Goal: Task Accomplishment & Management: Use online tool/utility

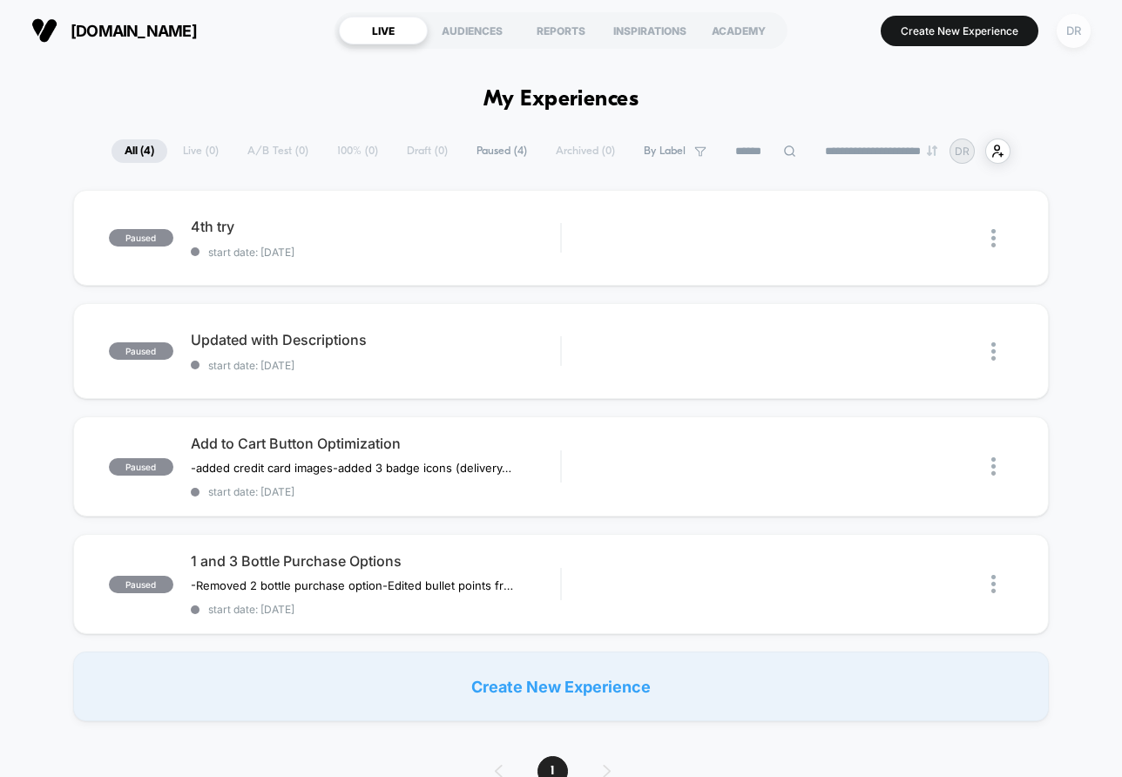
click at [1070, 36] on div "DR" at bounding box center [1074, 31] width 34 height 34
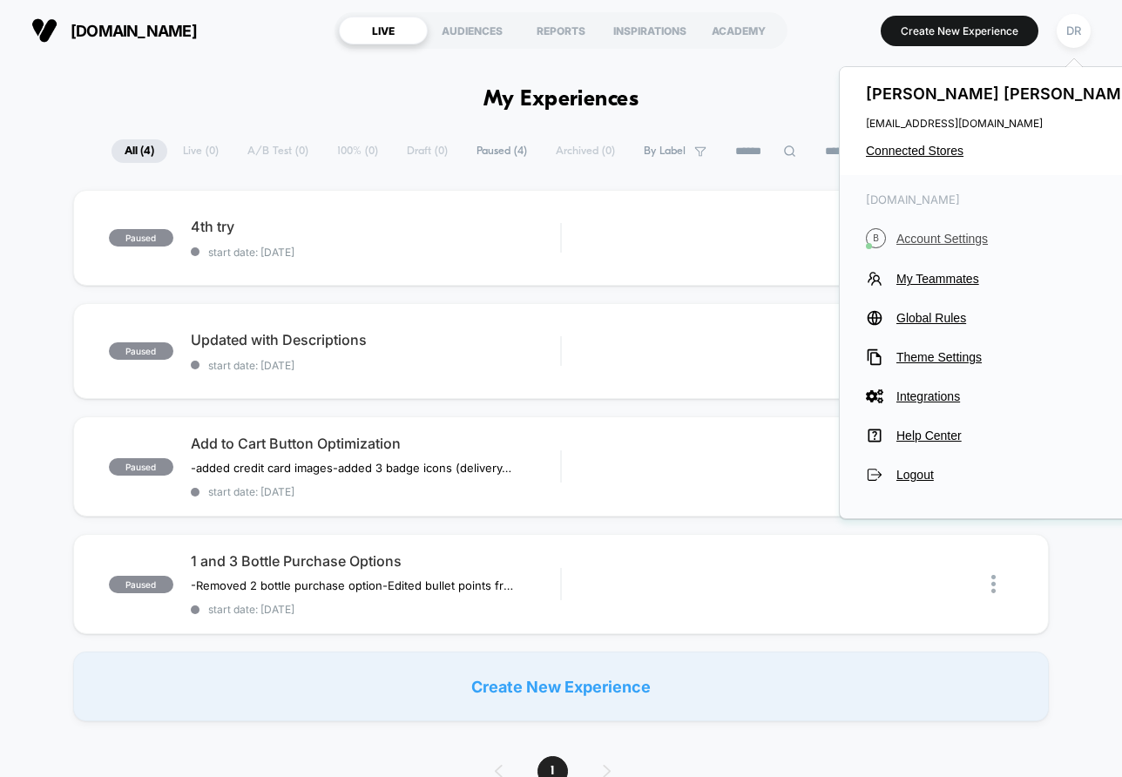
click at [945, 239] on span "Account Settings" at bounding box center [1019, 239] width 245 height 14
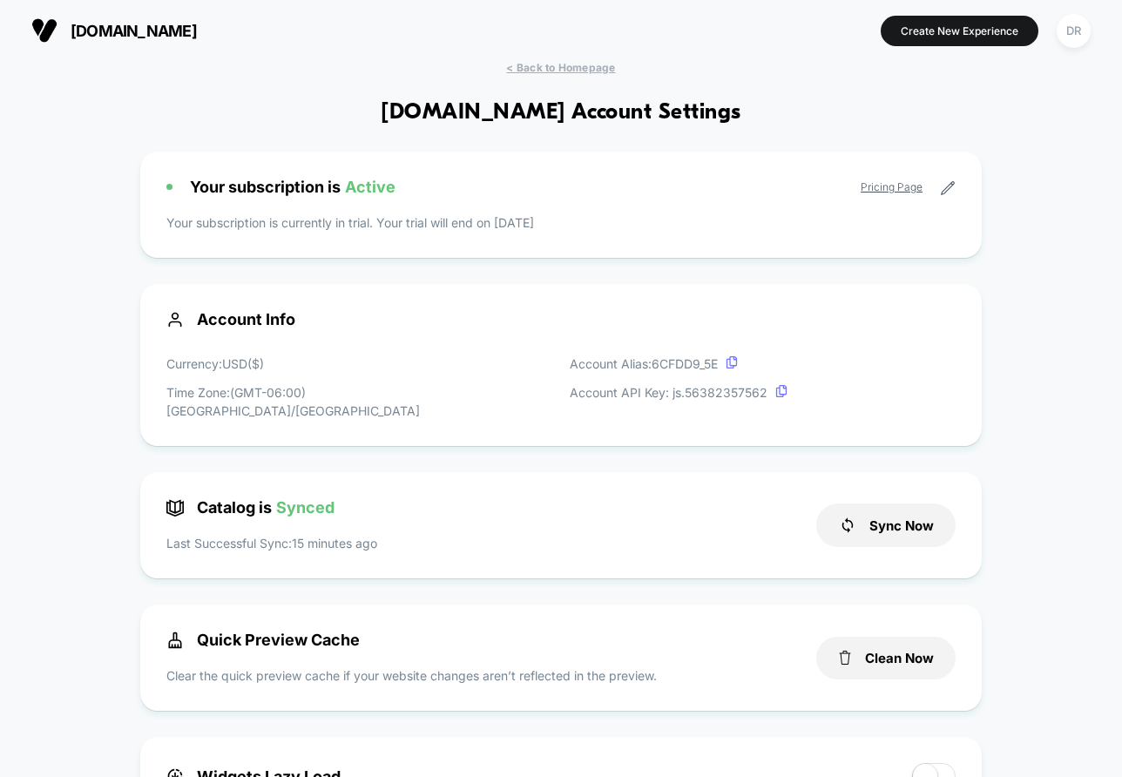
click at [950, 186] on icon at bounding box center [948, 188] width 16 height 16
click at [297, 186] on span "Your subscription is Active" at bounding box center [293, 187] width 206 height 18
click at [477, 226] on p "Your subscription is currently in trial. Your trial will end on 10/12/2025" at bounding box center [560, 222] width 789 height 18
click at [884, 189] on link "Pricing Page" at bounding box center [892, 186] width 62 height 13
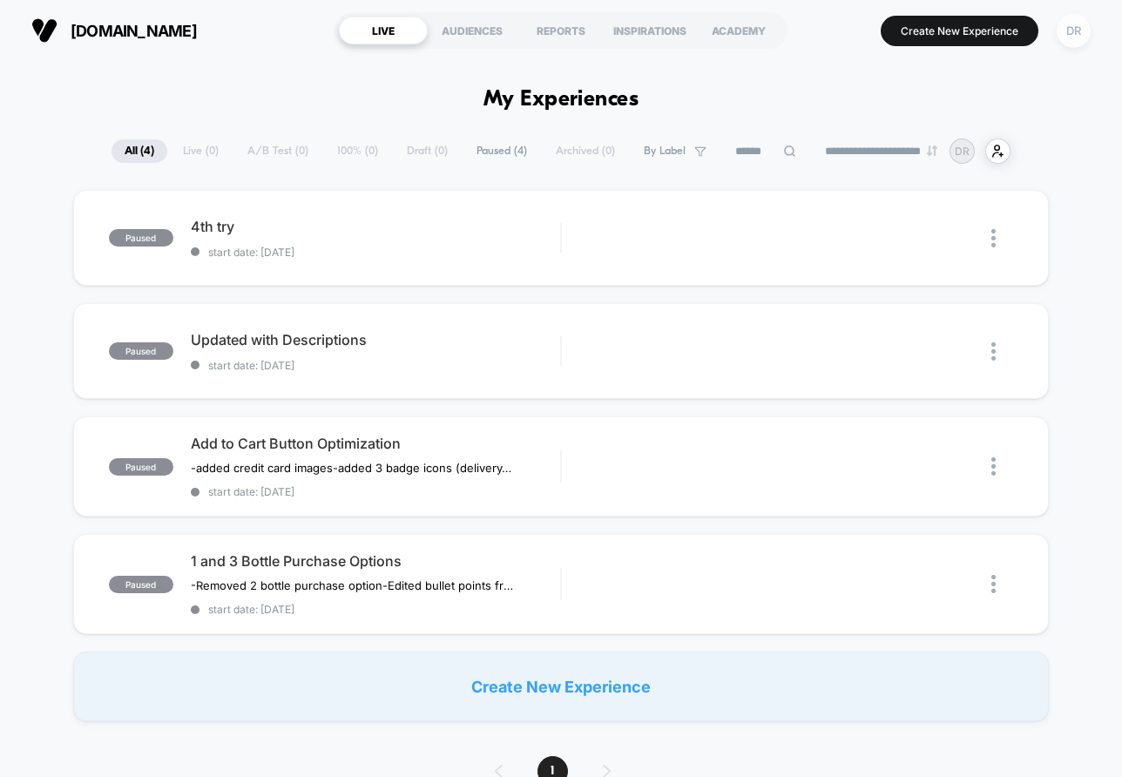
click at [1078, 27] on div "DR" at bounding box center [1074, 31] width 34 height 34
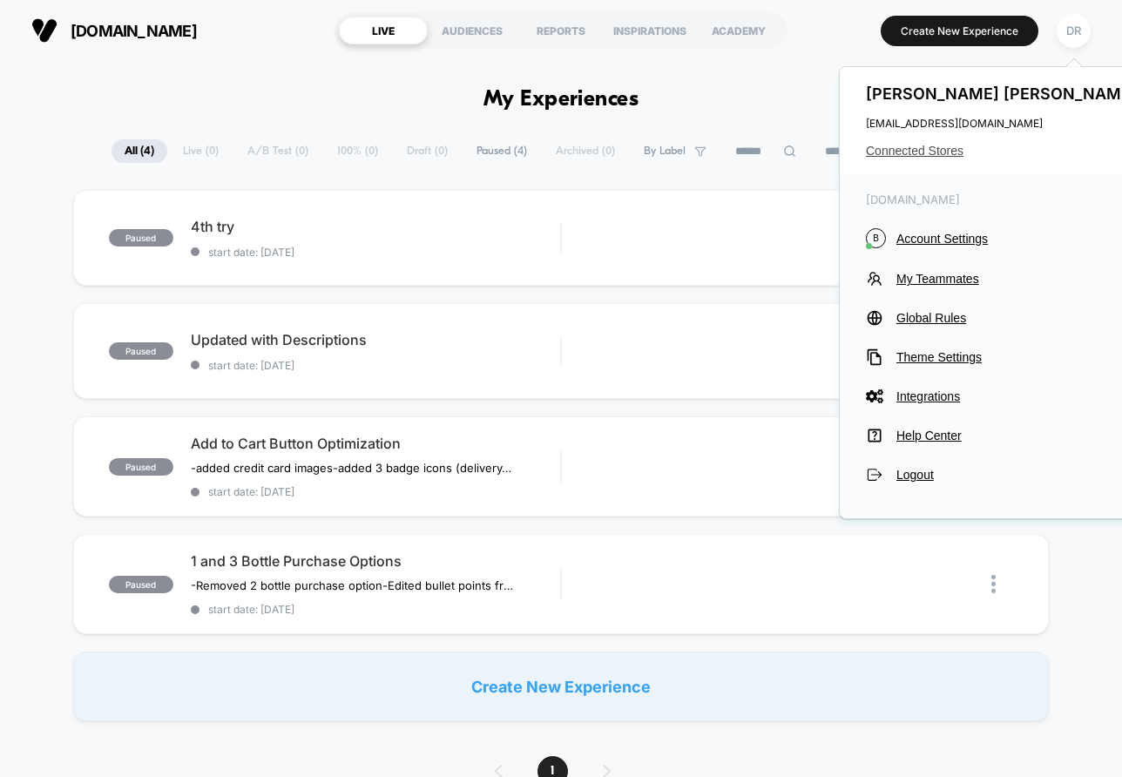
click at [946, 152] on span "Connected Stores" at bounding box center [1003, 151] width 275 height 14
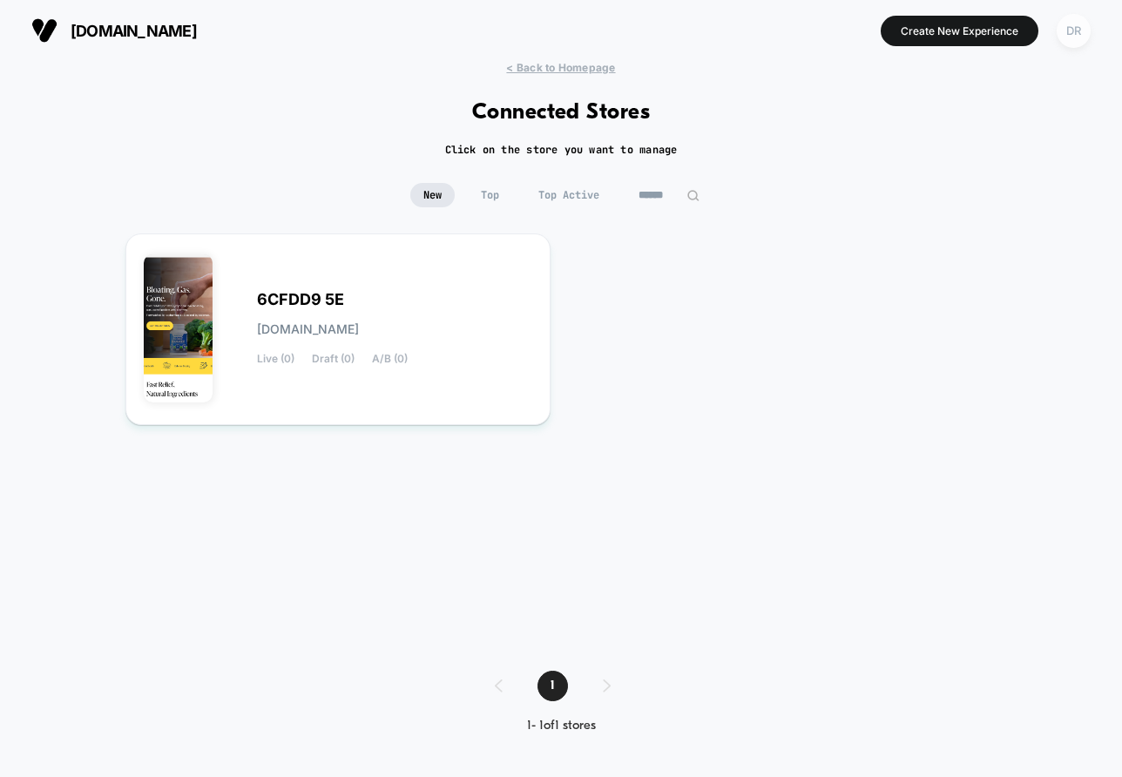
click at [1073, 26] on div "DR" at bounding box center [1074, 31] width 34 height 34
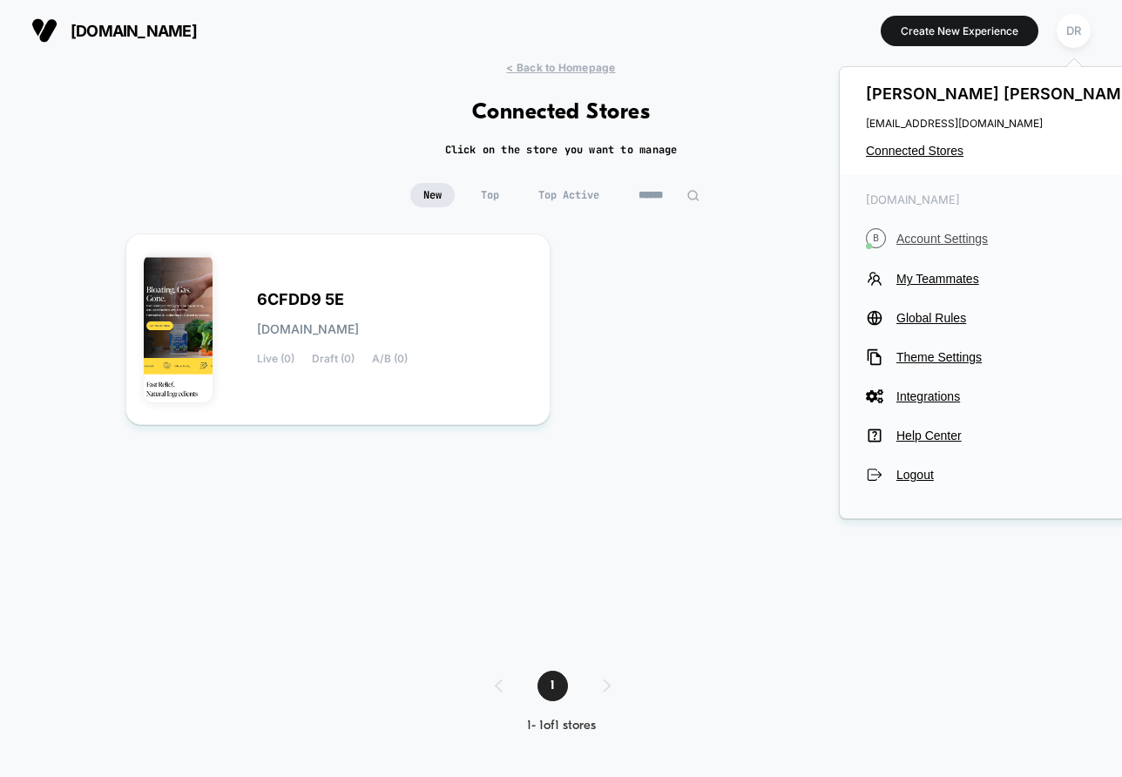
click at [939, 237] on span "Account Settings" at bounding box center [1019, 239] width 245 height 14
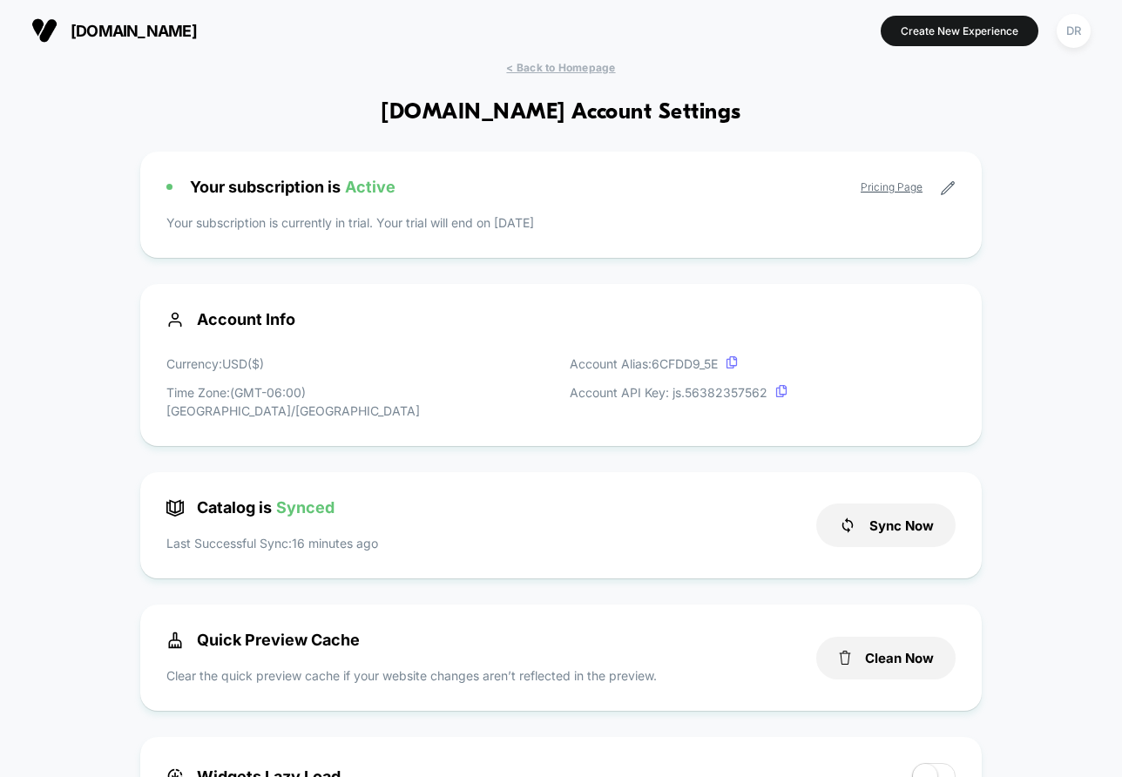
scroll to position [235, 0]
click at [948, 186] on icon at bounding box center [948, 188] width 16 height 16
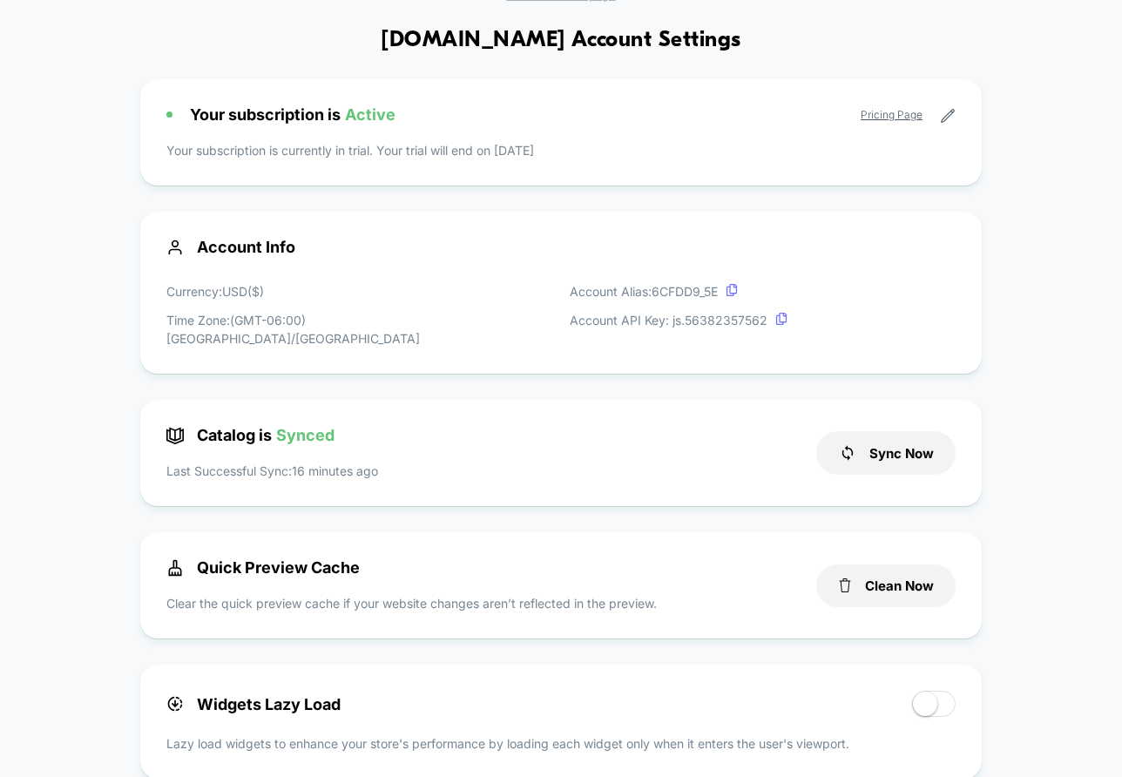
scroll to position [0, 0]
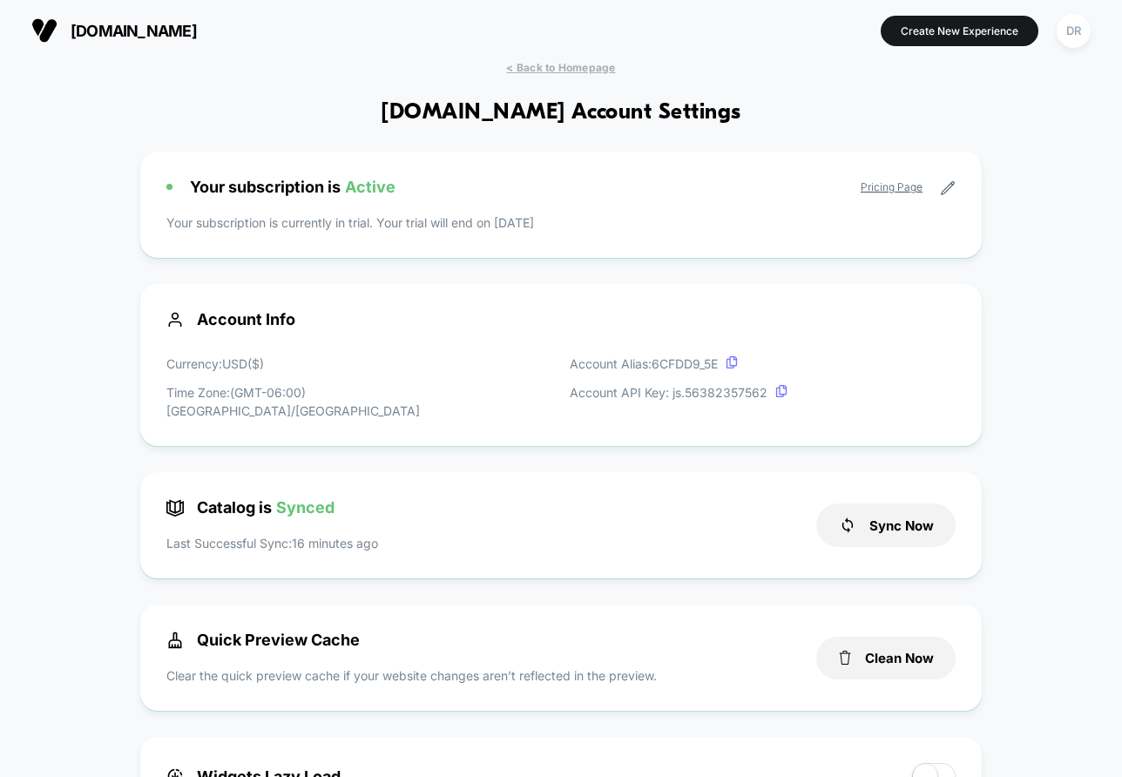
click at [902, 190] on link "Pricing Page" at bounding box center [892, 186] width 62 height 13
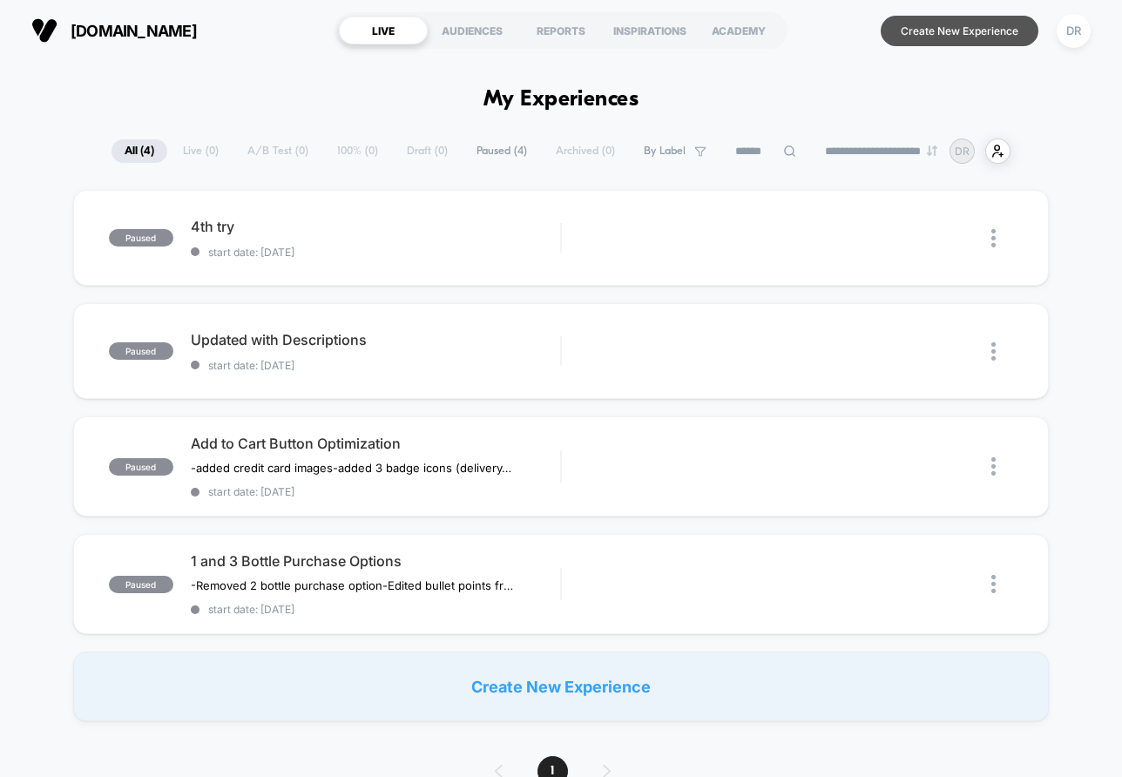
click at [976, 31] on button "Create New Experience" at bounding box center [960, 31] width 158 height 30
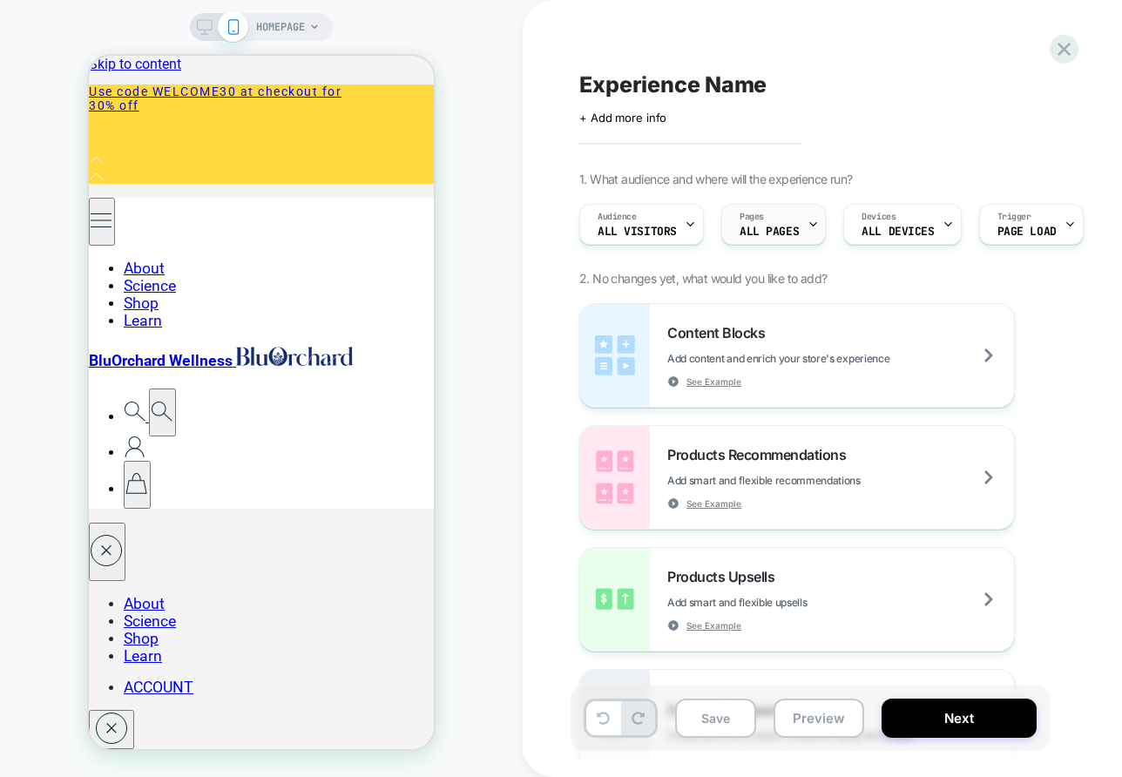
click at [794, 233] on span "ALL PAGES" at bounding box center [769, 232] width 59 height 12
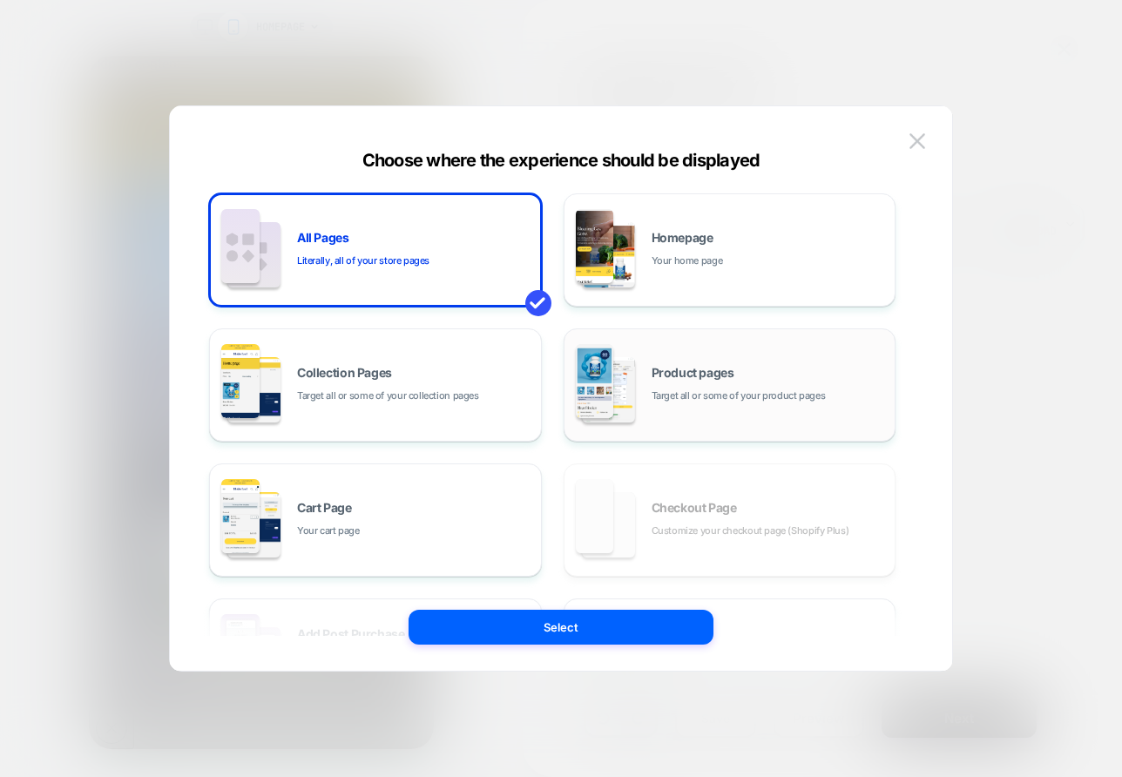
click at [661, 382] on div "Product pages Target all or some of your product pages" at bounding box center [769, 385] width 235 height 37
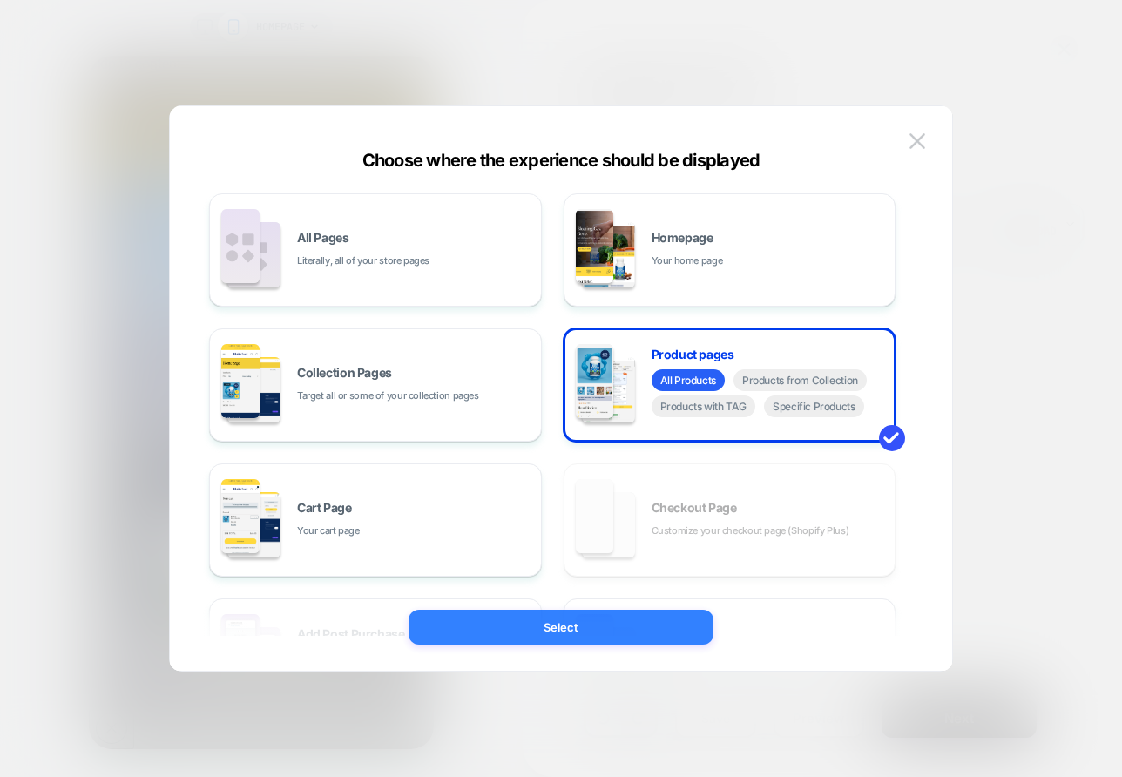
click at [602, 625] on button "Select" at bounding box center [561, 627] width 305 height 35
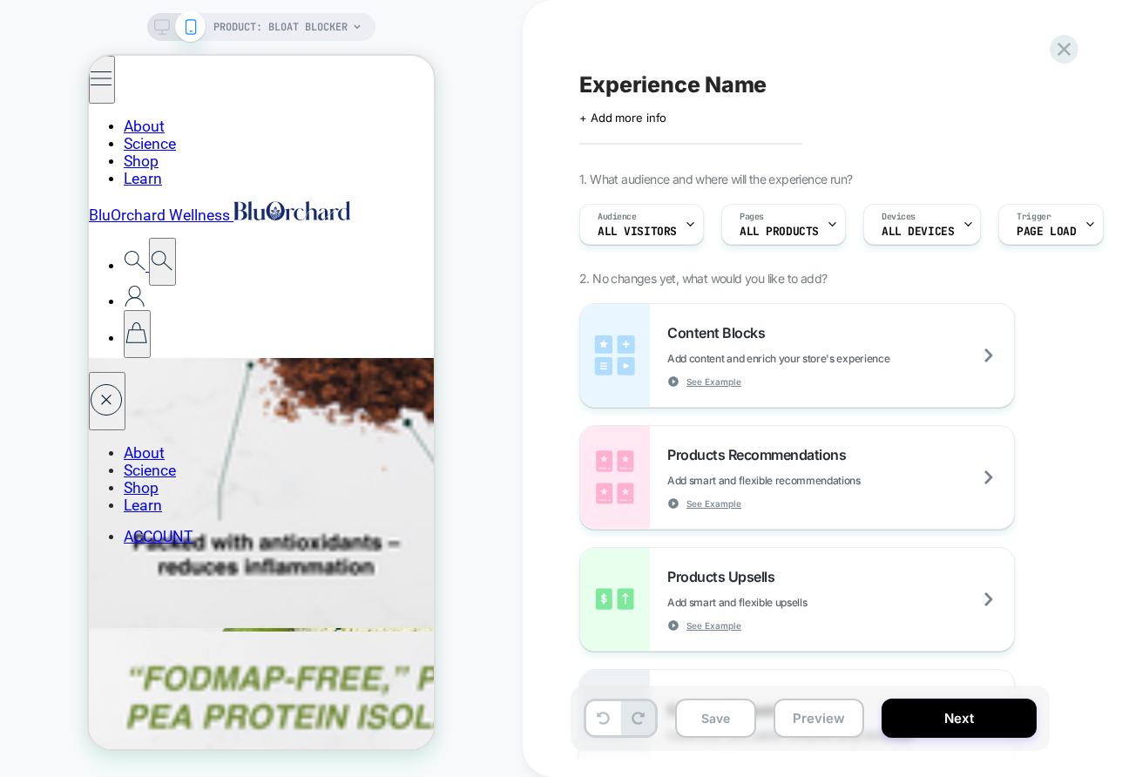
scroll to position [3621, 0]
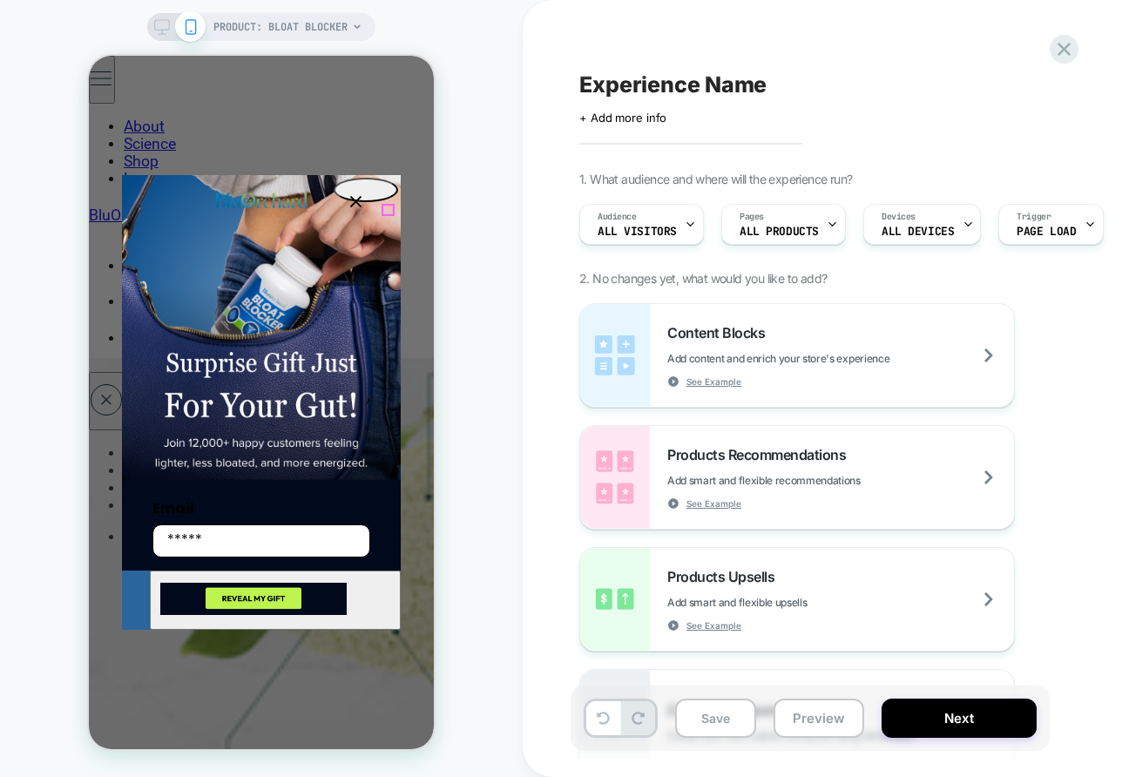
click at [368, 207] on circle "Close dialog" at bounding box center [356, 201] width 23 height 23
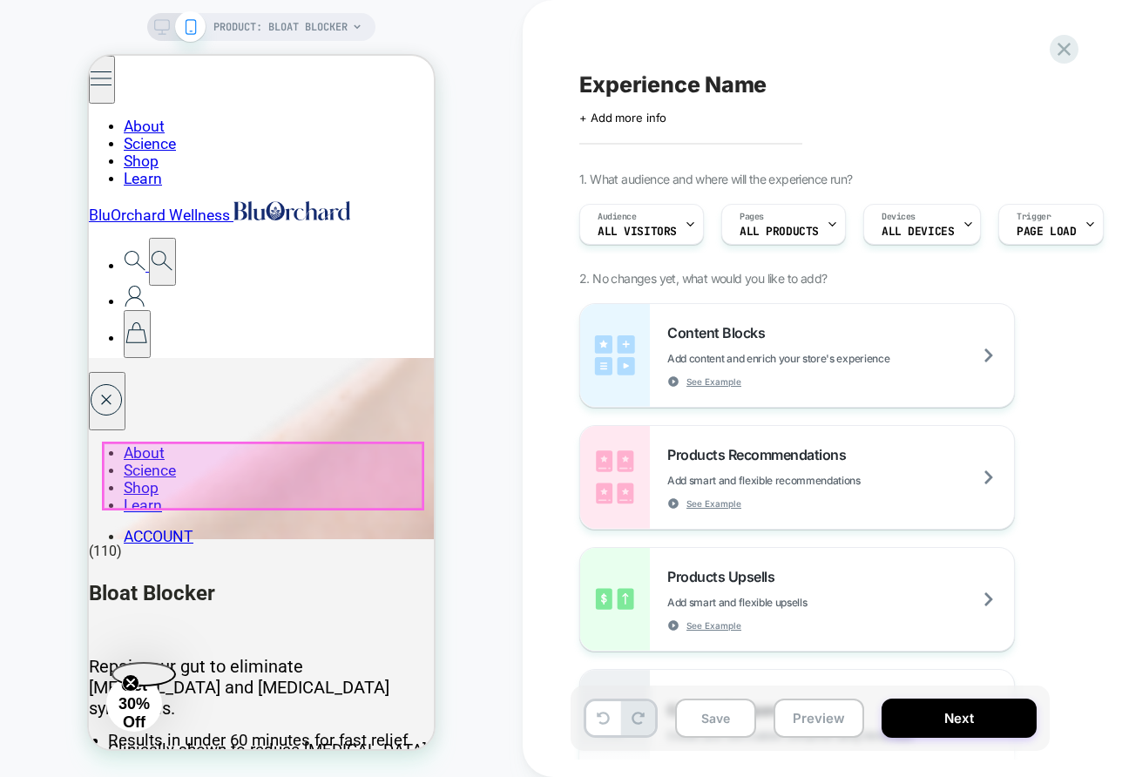
scroll to position [7140, 0]
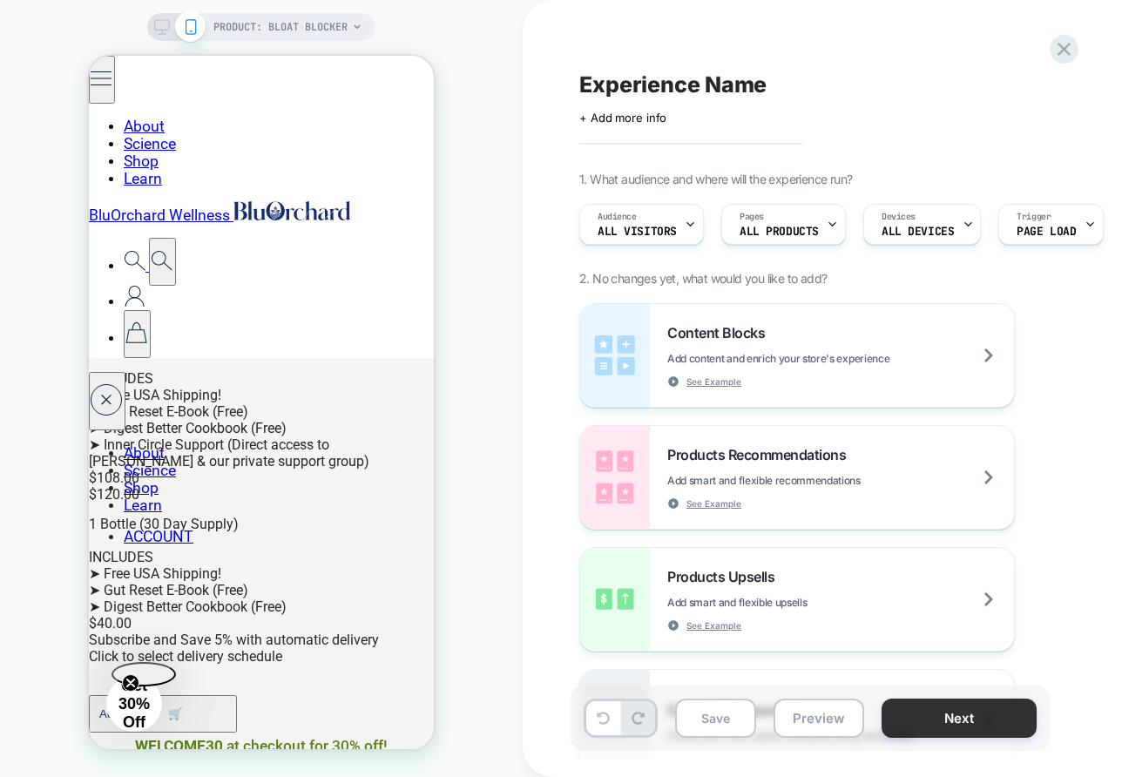
click at [944, 718] on button "Next" at bounding box center [959, 718] width 155 height 39
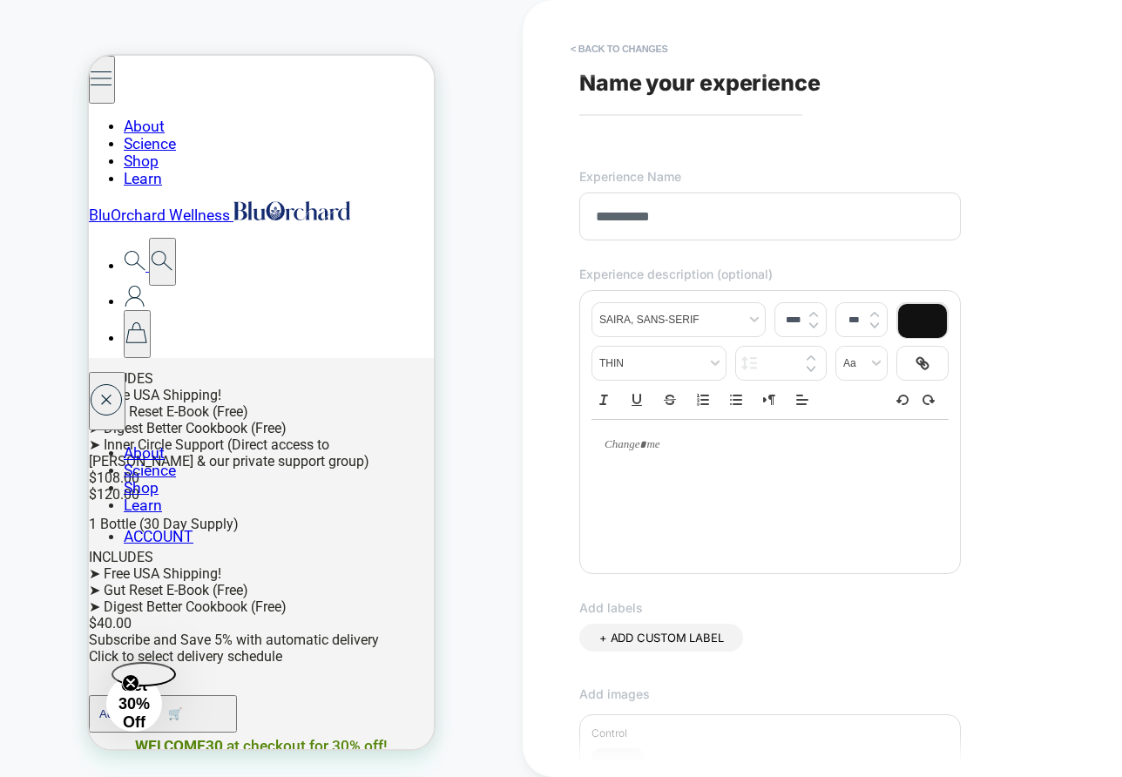
scroll to position [335, 0]
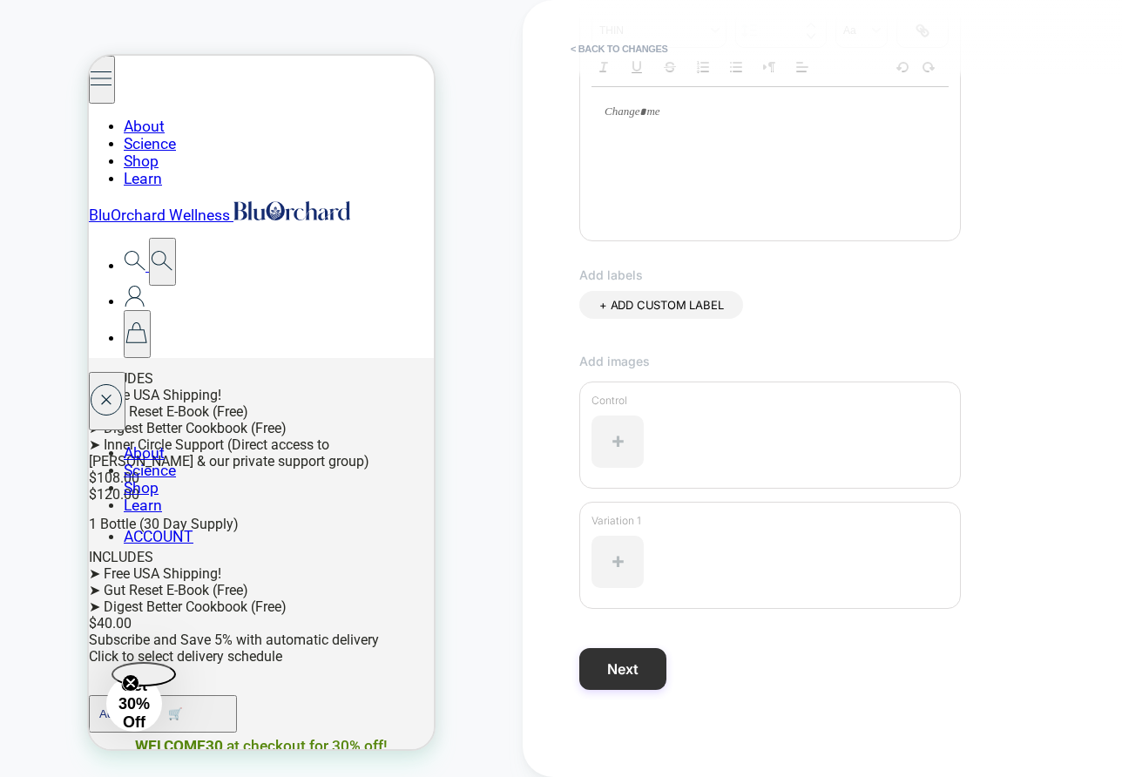
type input "**********"
click at [632, 676] on button "Next" at bounding box center [622, 669] width 87 height 42
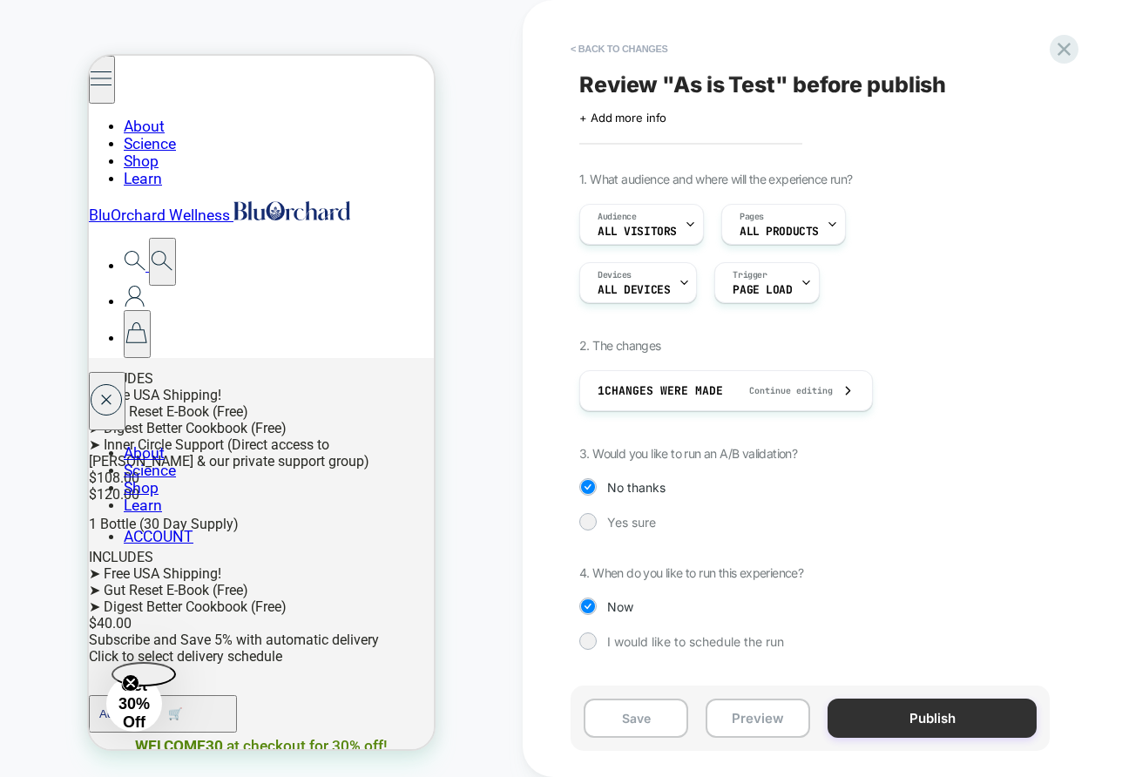
click at [938, 719] on button "Publish" at bounding box center [932, 718] width 209 height 39
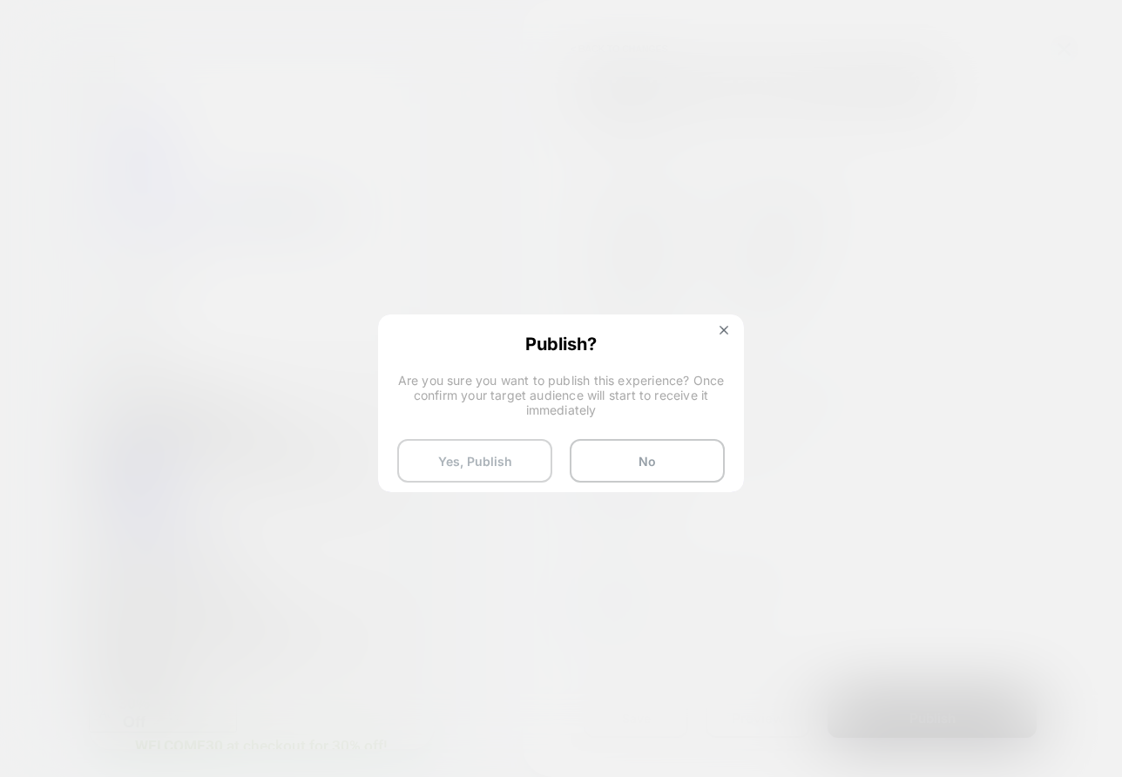
click at [501, 464] on button "Yes, Publish" at bounding box center [474, 461] width 155 height 44
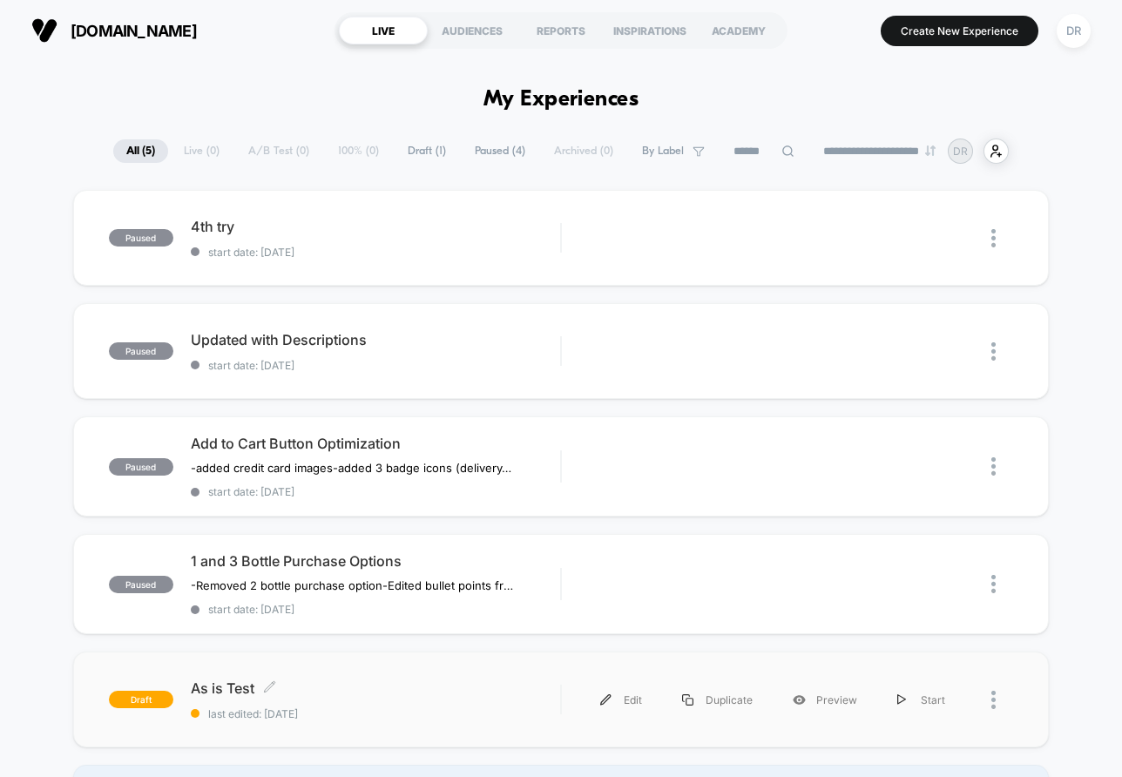
click at [227, 688] on span "As is Test Click to edit experience details" at bounding box center [376, 688] width 370 height 17
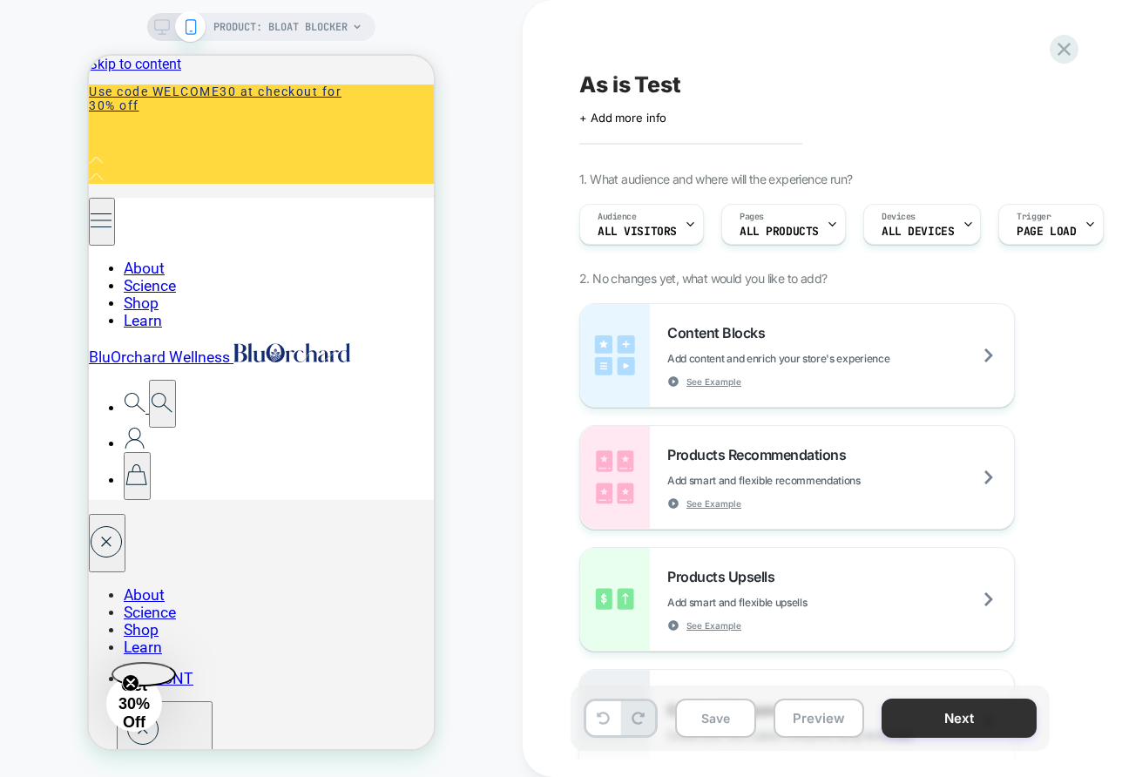
click at [948, 712] on button "Next" at bounding box center [959, 718] width 155 height 39
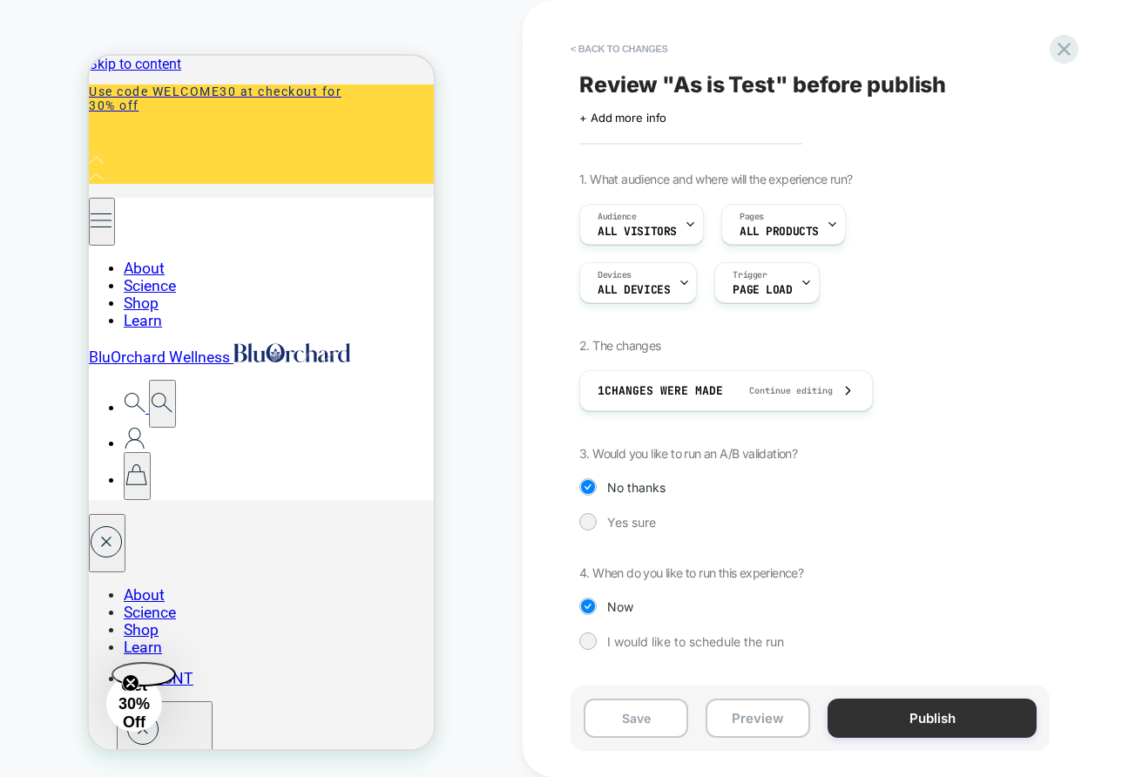
click at [970, 718] on button "Publish" at bounding box center [932, 718] width 209 height 39
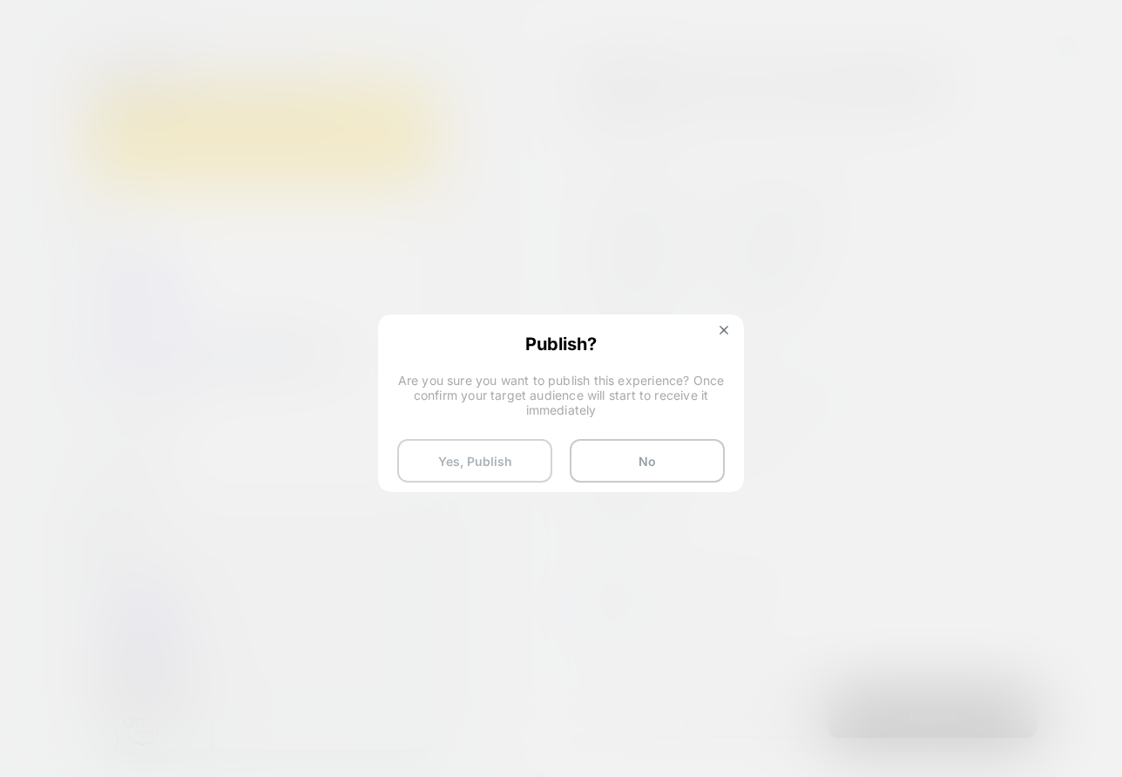
click at [450, 463] on button "Yes, Publish" at bounding box center [474, 461] width 155 height 44
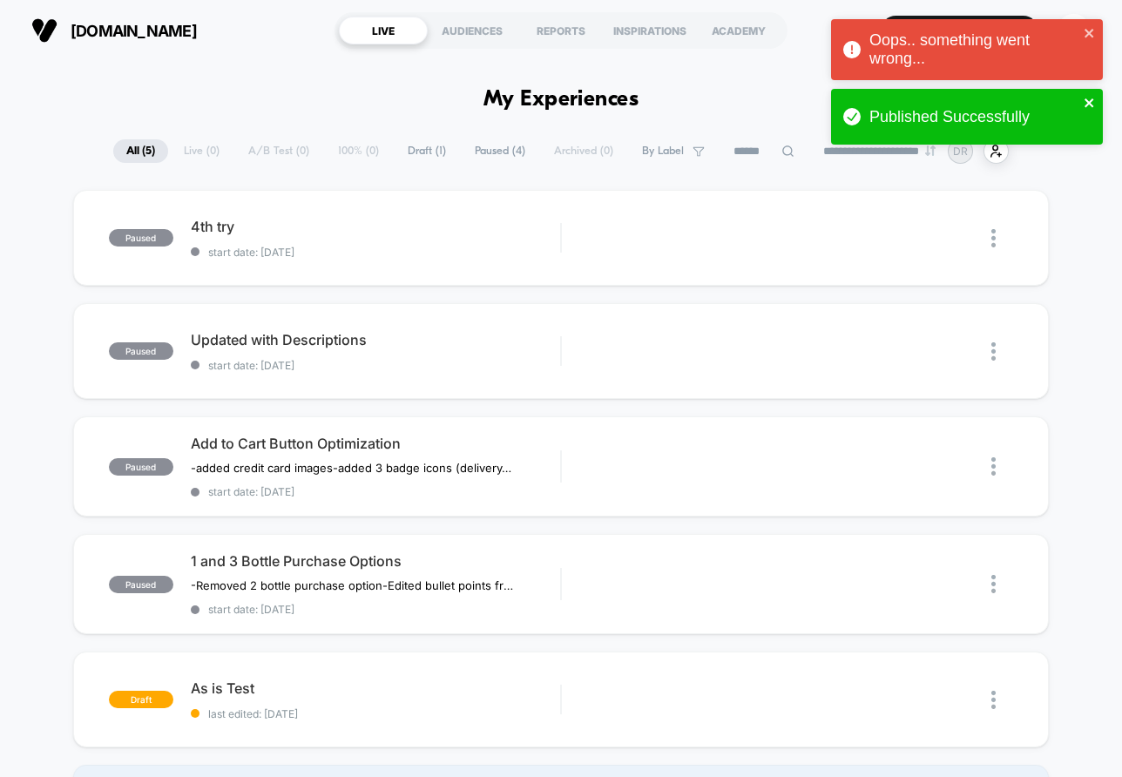
click at [1094, 96] on icon "close" at bounding box center [1090, 103] width 12 height 14
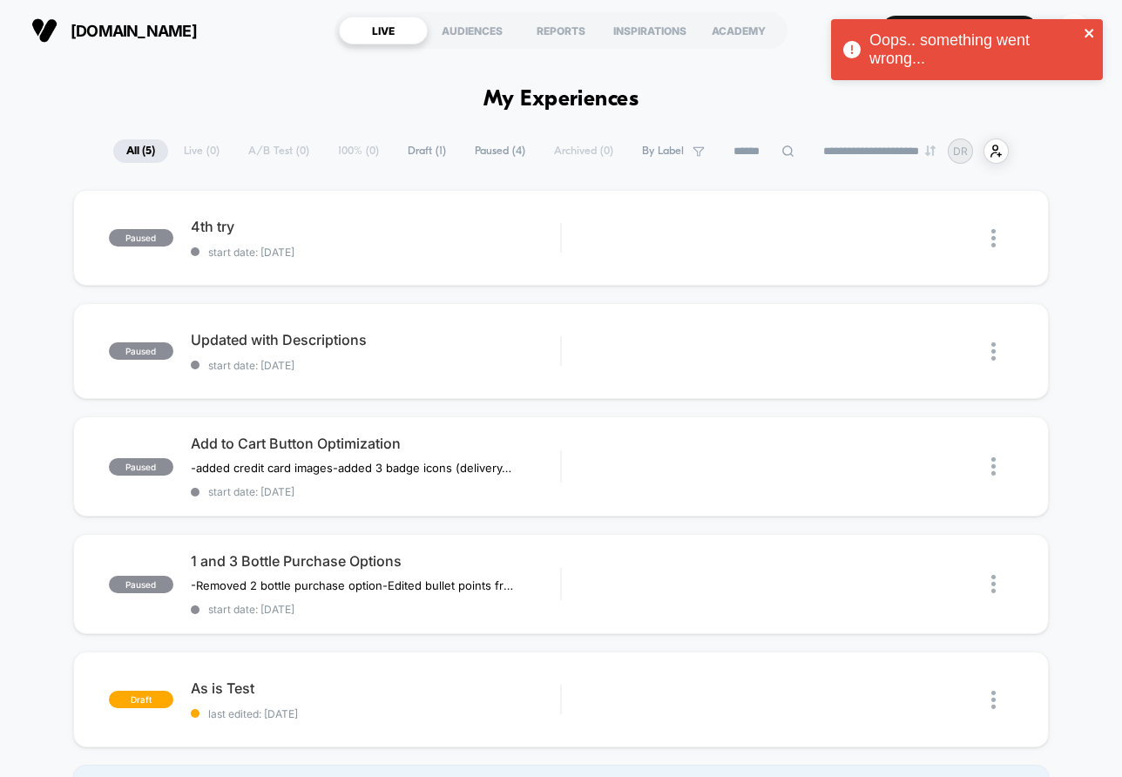
click at [1085, 27] on icon "close" at bounding box center [1090, 33] width 12 height 14
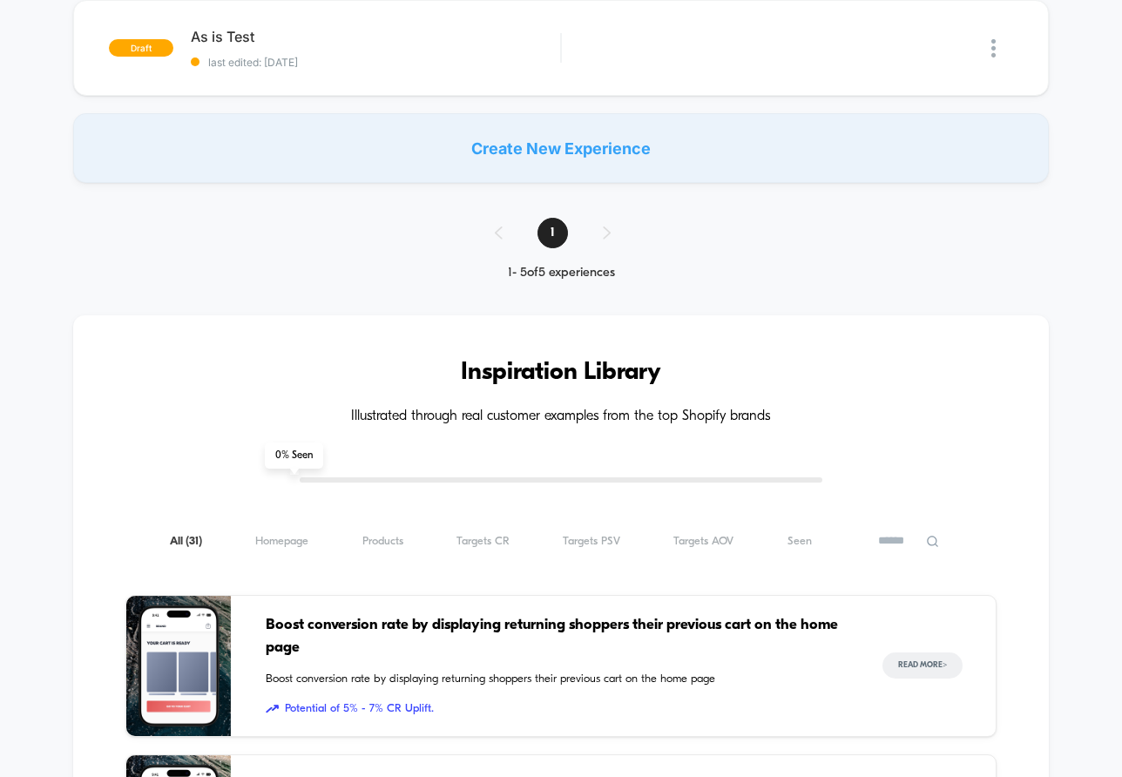
scroll to position [237, 0]
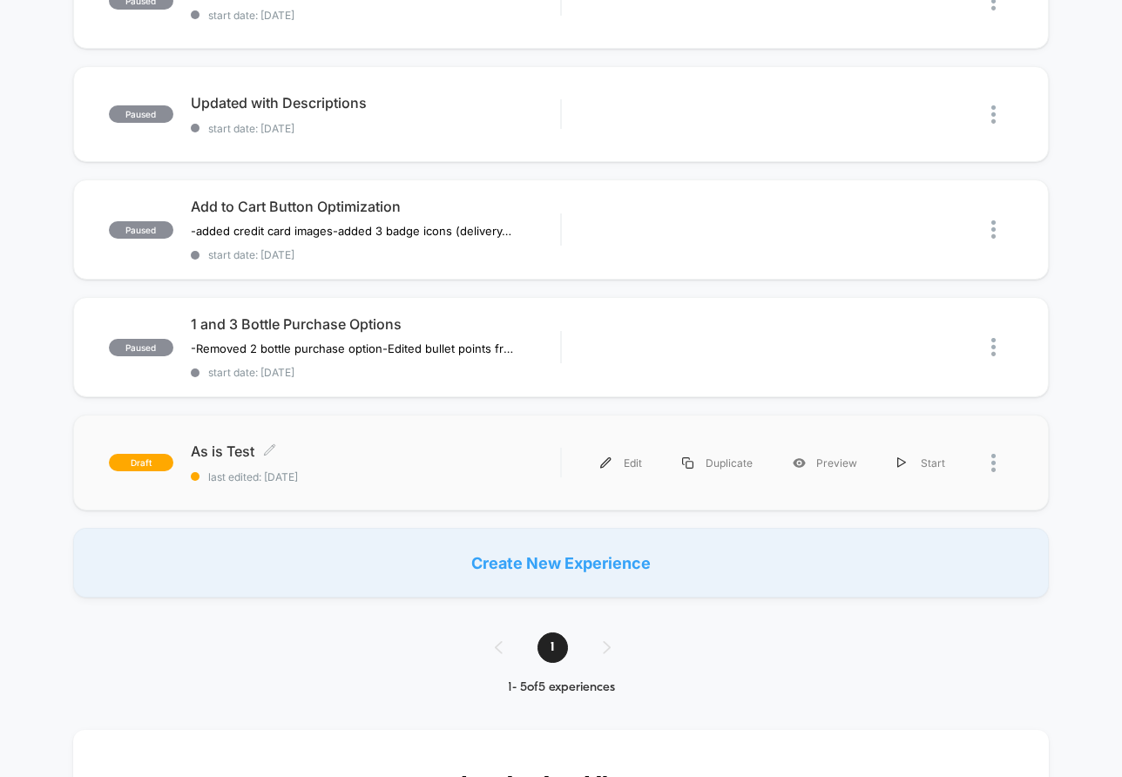
click at [240, 451] on span "As is Test Click to edit experience details" at bounding box center [376, 451] width 370 height 17
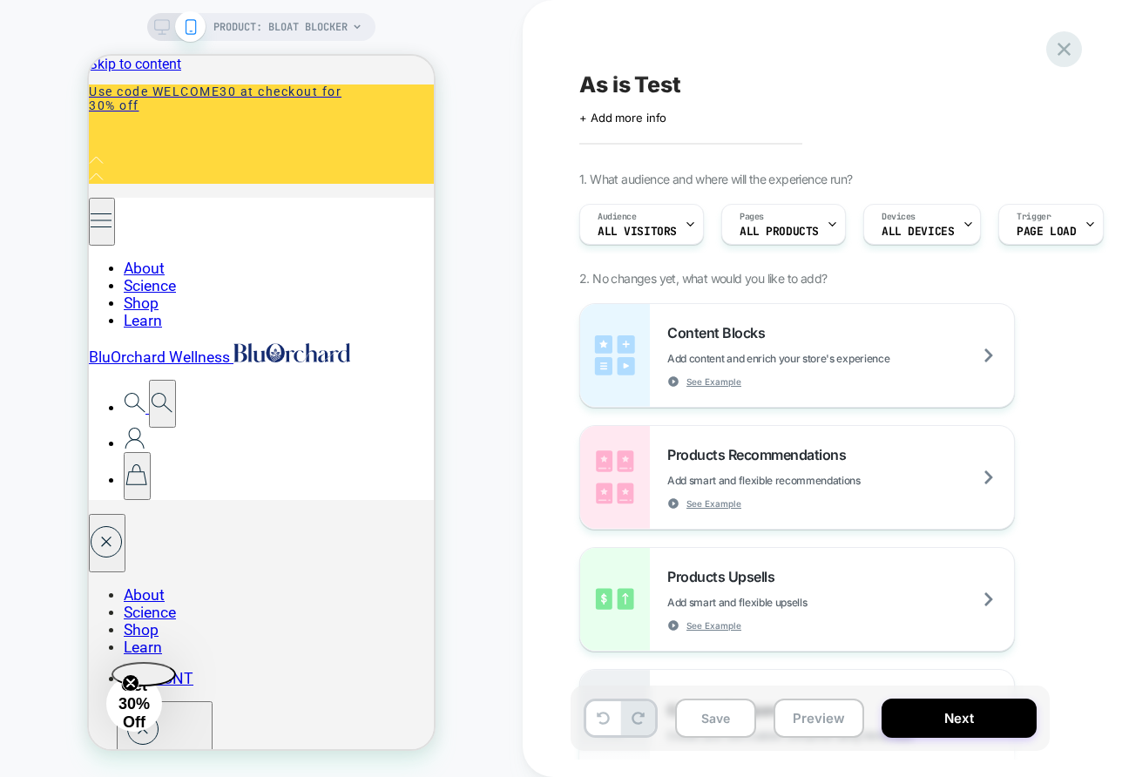
click at [1073, 52] on icon at bounding box center [1065, 49] width 24 height 24
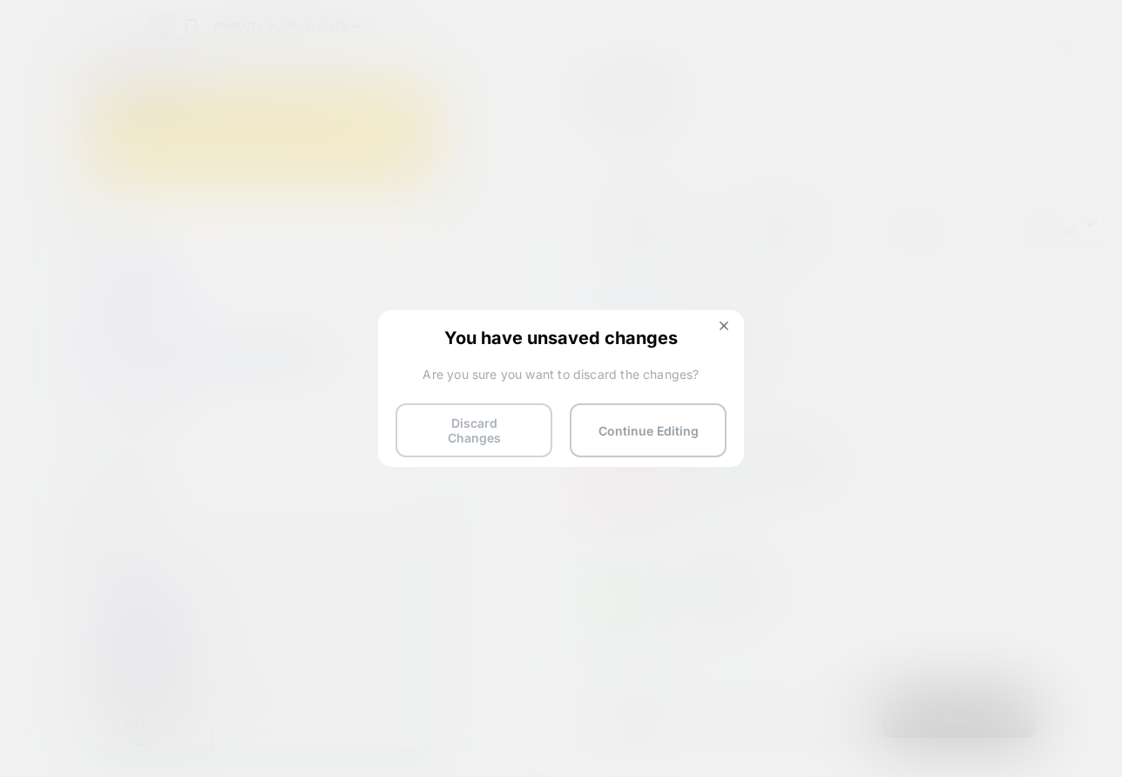
click at [474, 428] on button "Discard Changes" at bounding box center [474, 430] width 157 height 54
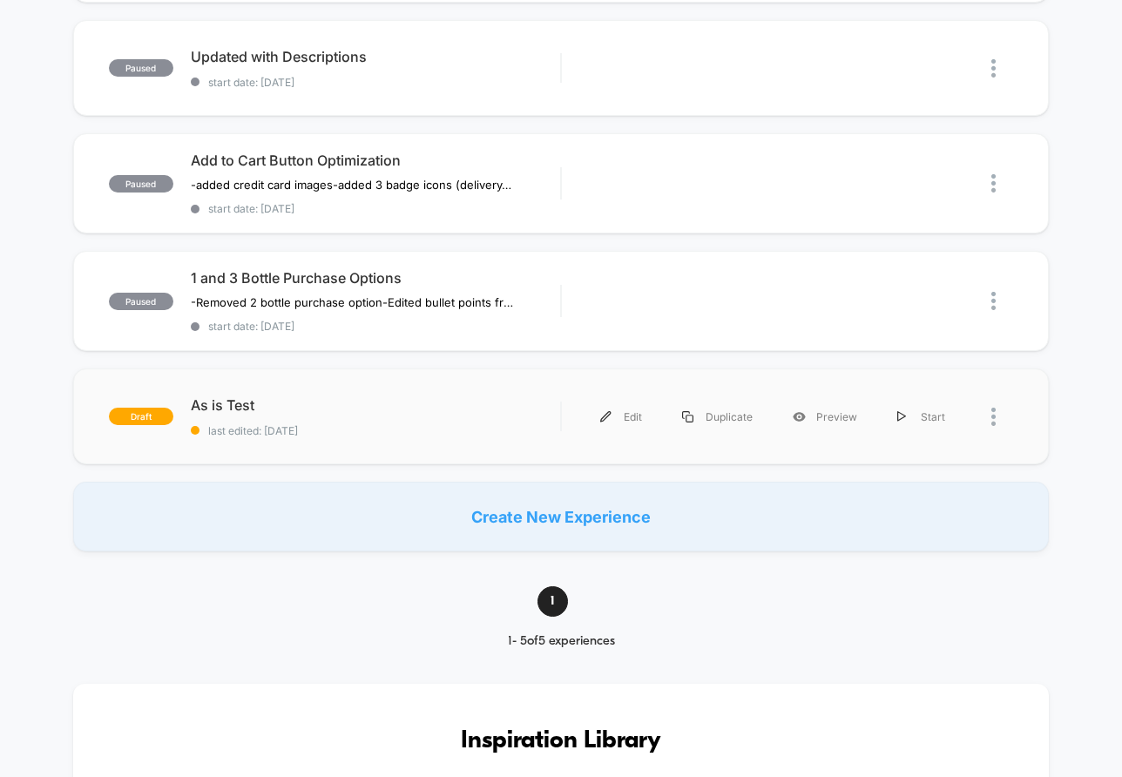
scroll to position [312, 0]
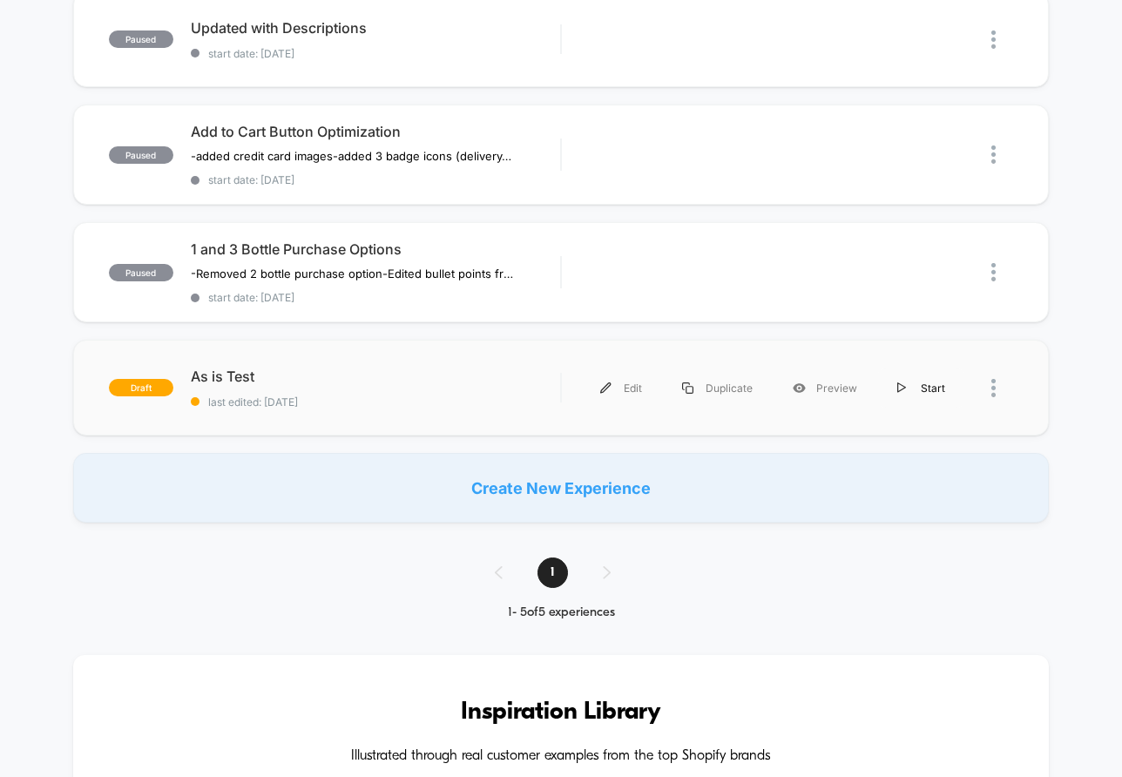
click at [928, 386] on div "Start" at bounding box center [921, 388] width 88 height 39
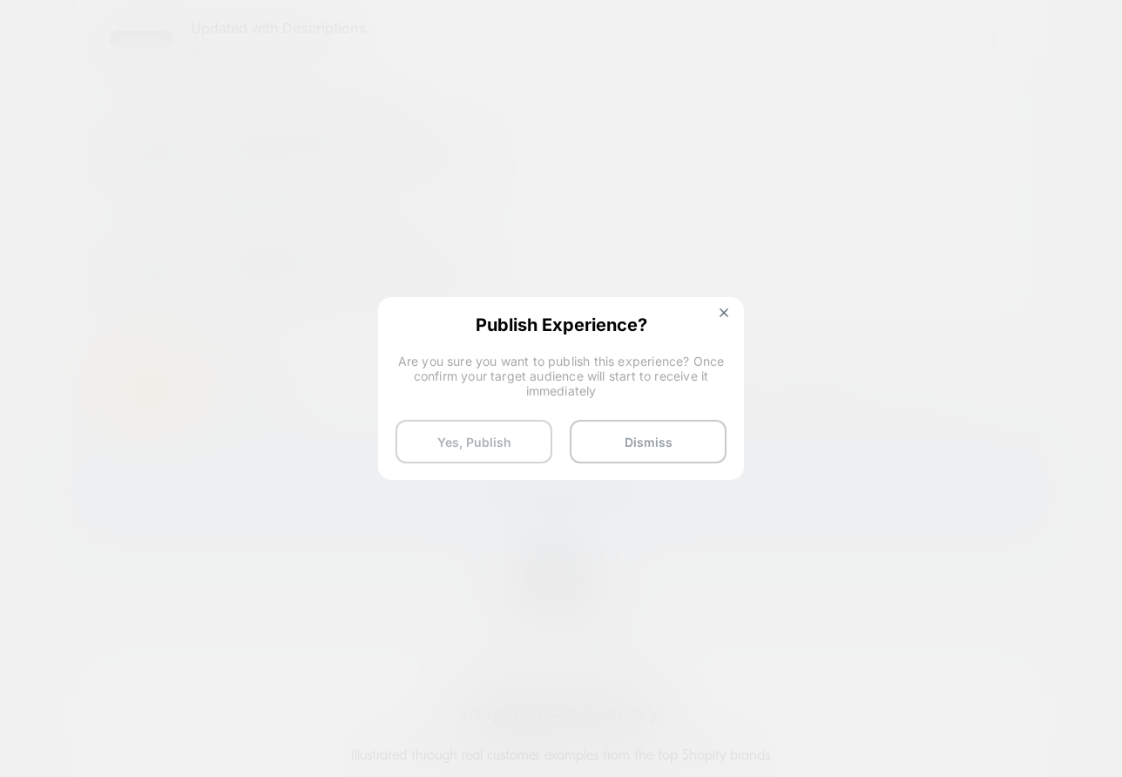
click at [480, 443] on button "Yes, Publish" at bounding box center [474, 442] width 157 height 44
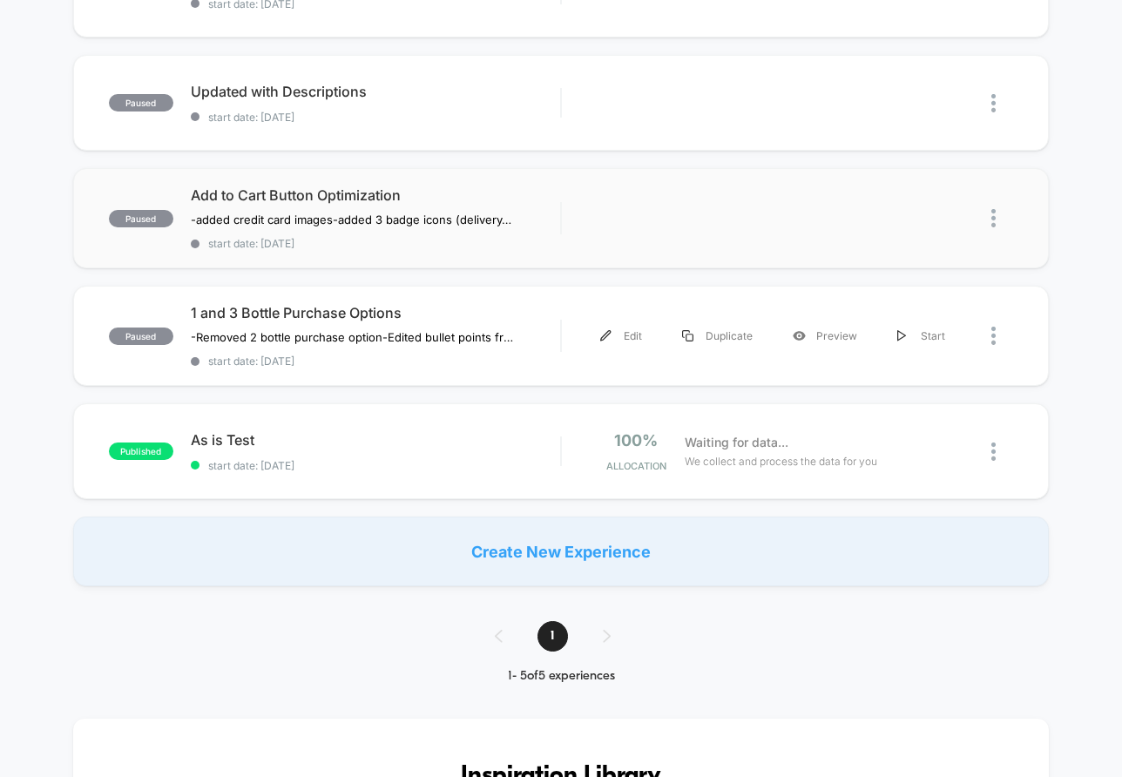
scroll to position [111, 0]
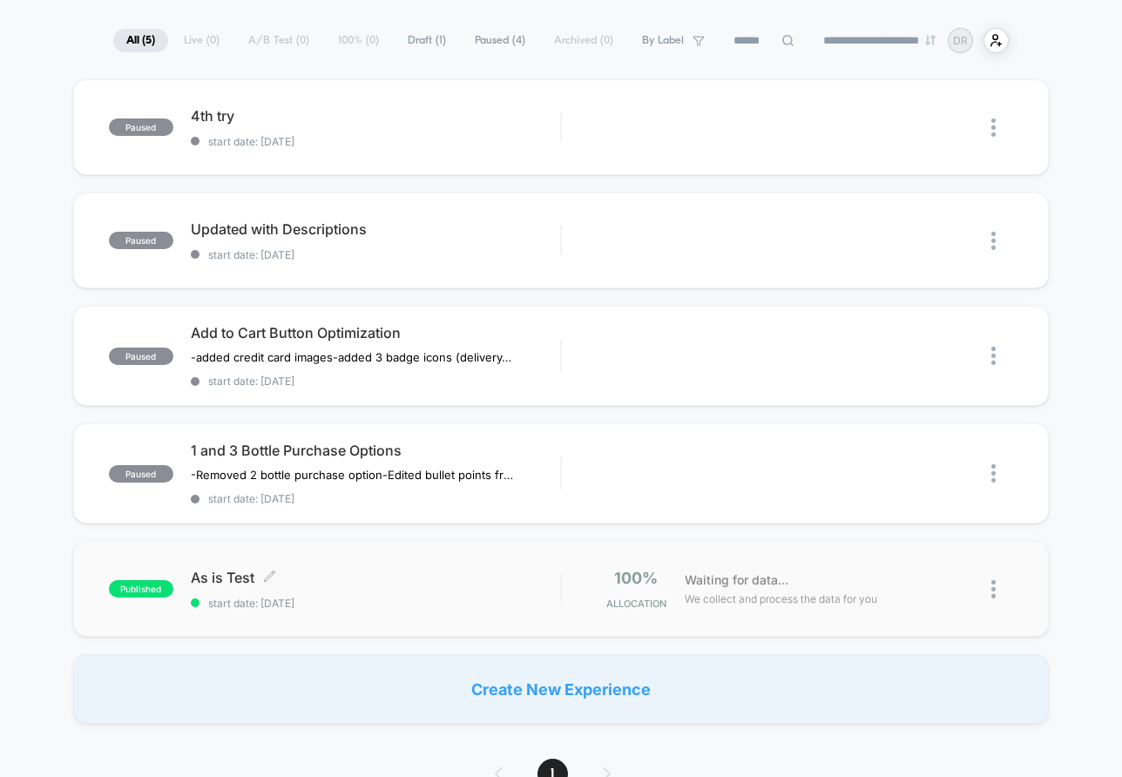
click at [468, 594] on div "As is Test Click to edit experience details Click to edit experience details st…" at bounding box center [376, 589] width 370 height 41
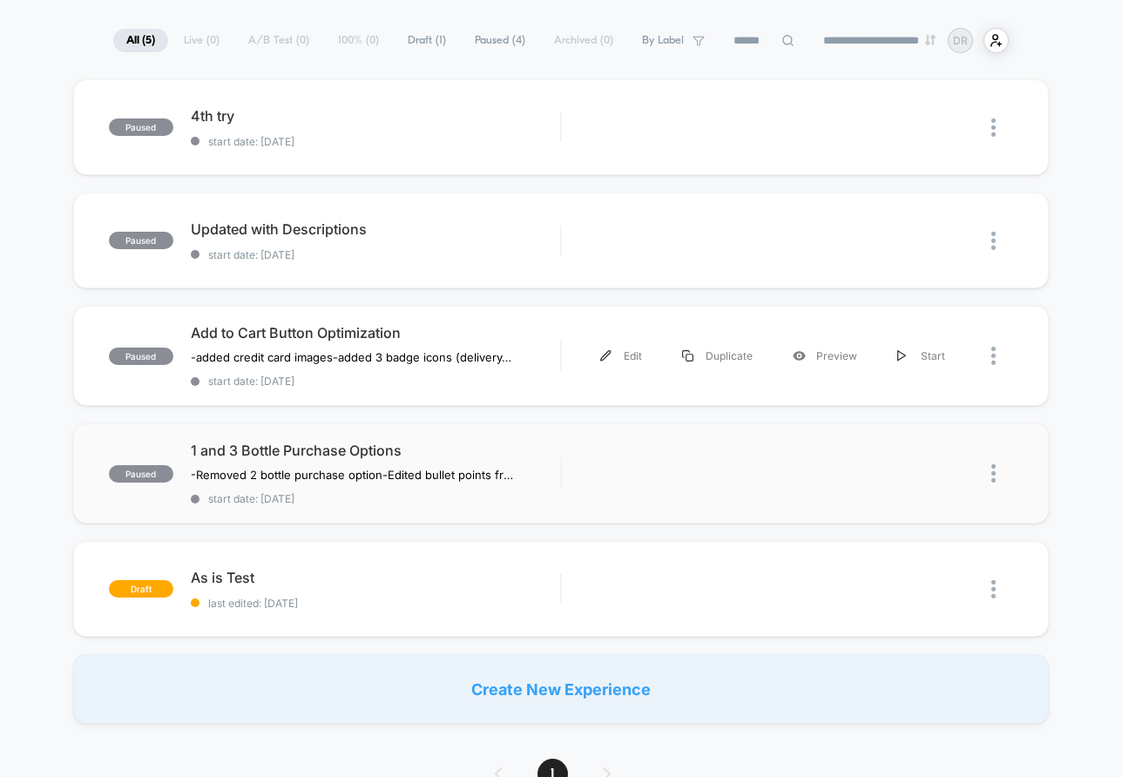
scroll to position [128, 0]
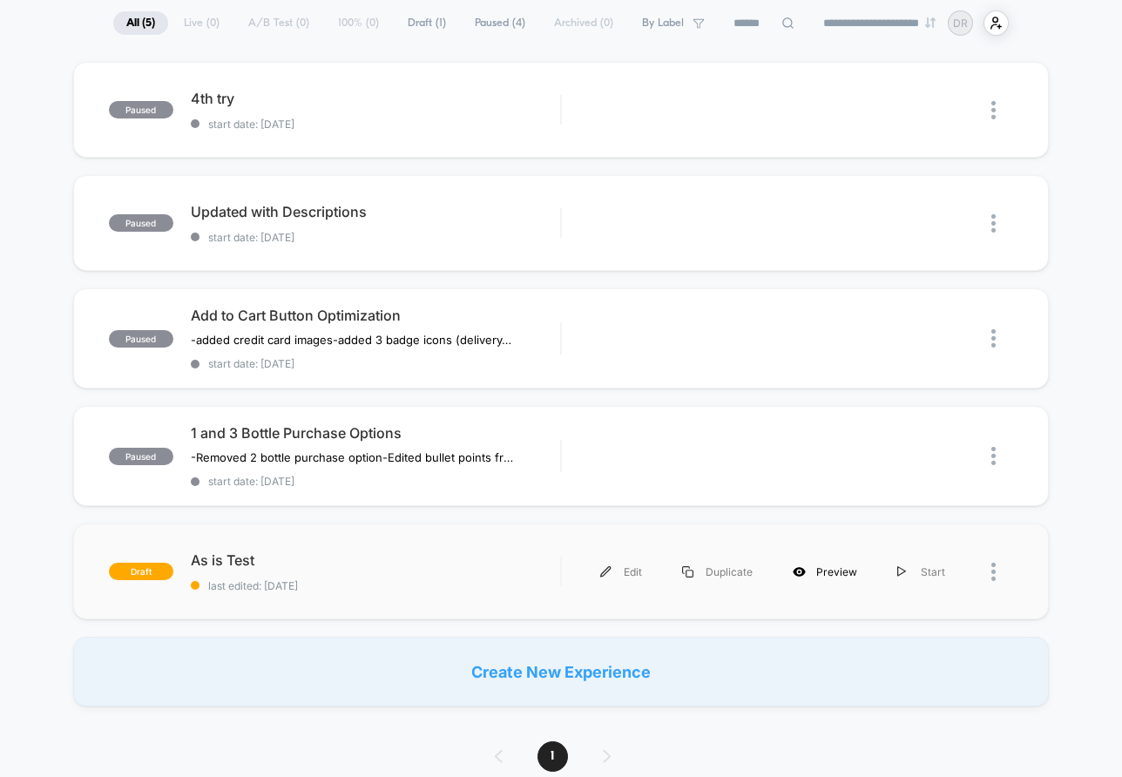
click at [832, 573] on div "Preview" at bounding box center [825, 571] width 105 height 39
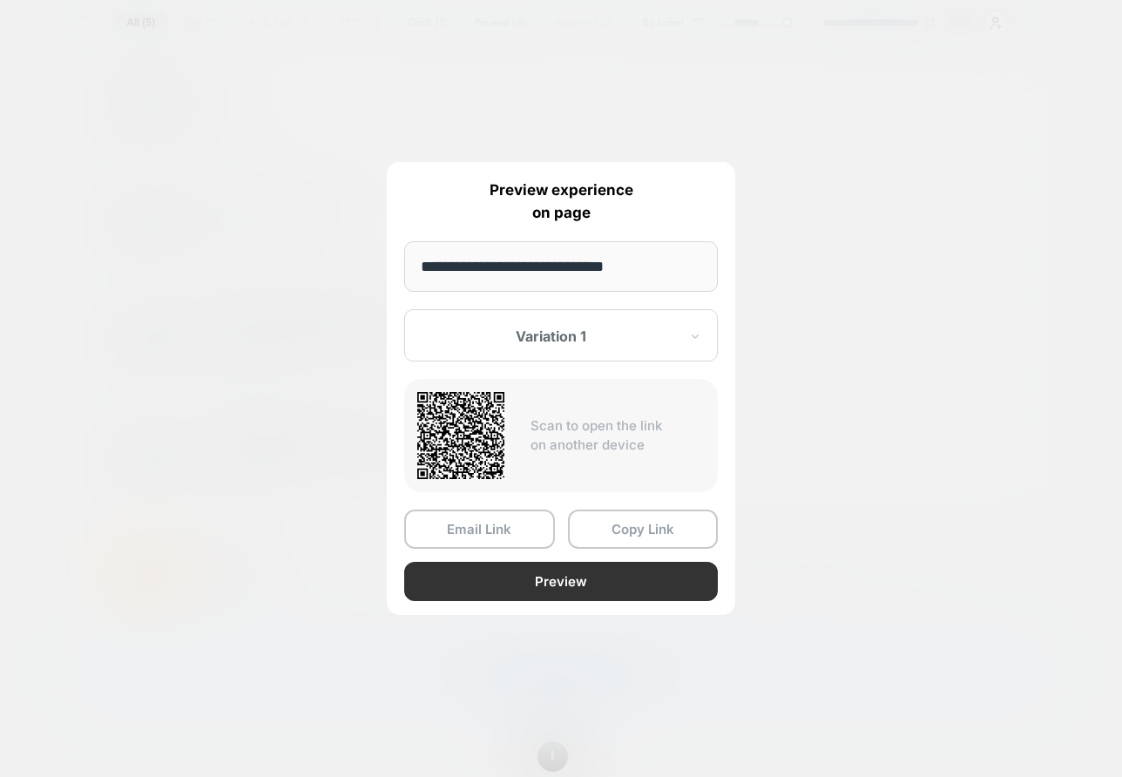
click at [551, 569] on button "Preview" at bounding box center [561, 581] width 314 height 39
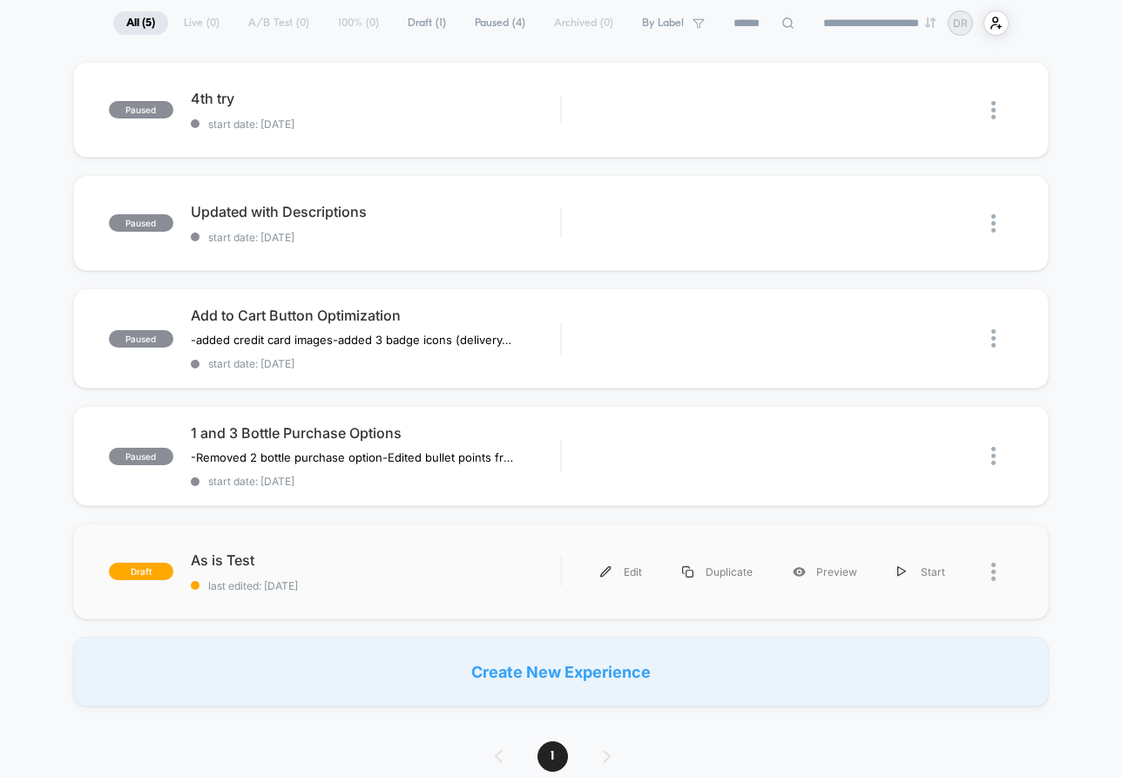
click at [990, 578] on div at bounding box center [989, 571] width 48 height 39
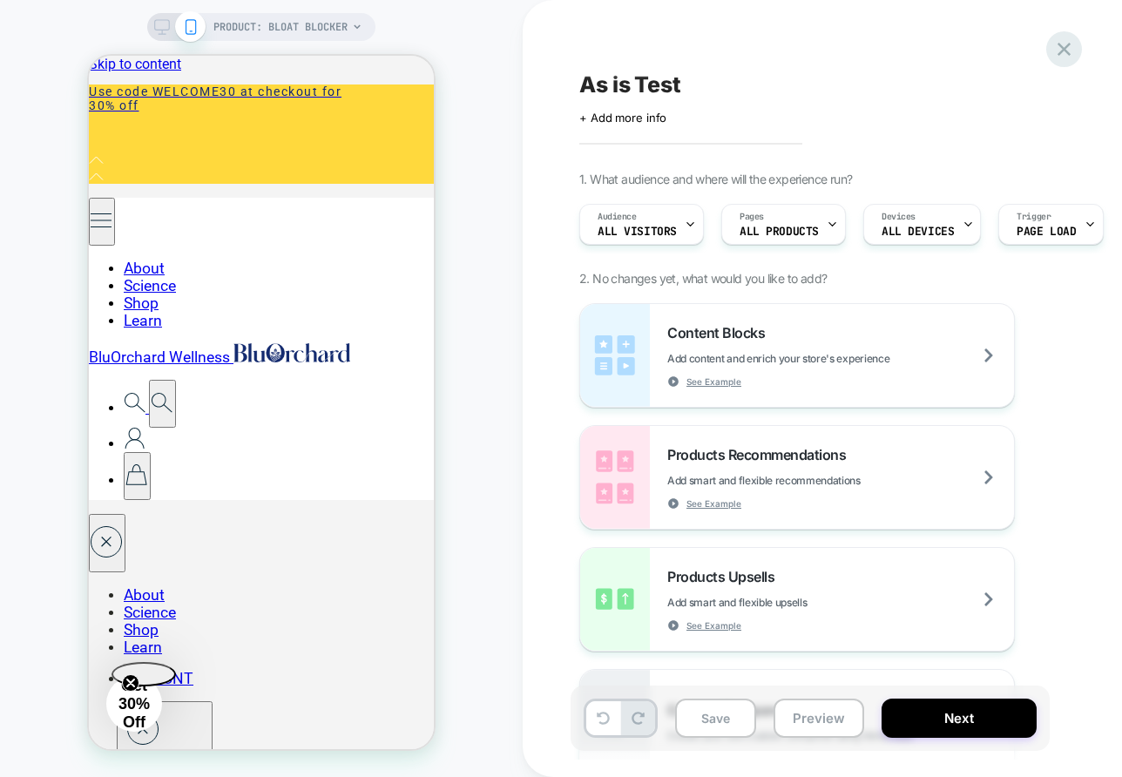
click at [1067, 47] on icon at bounding box center [1065, 49] width 24 height 24
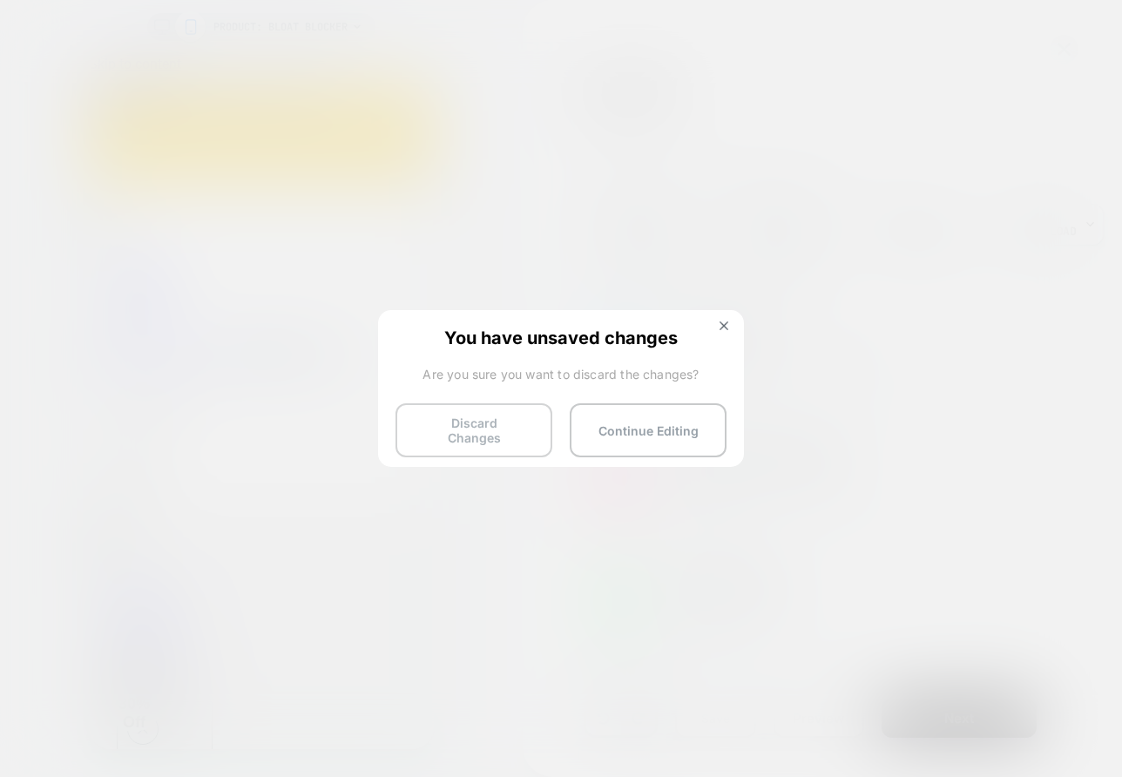
click at [496, 444] on button "Discard Changes" at bounding box center [474, 430] width 157 height 54
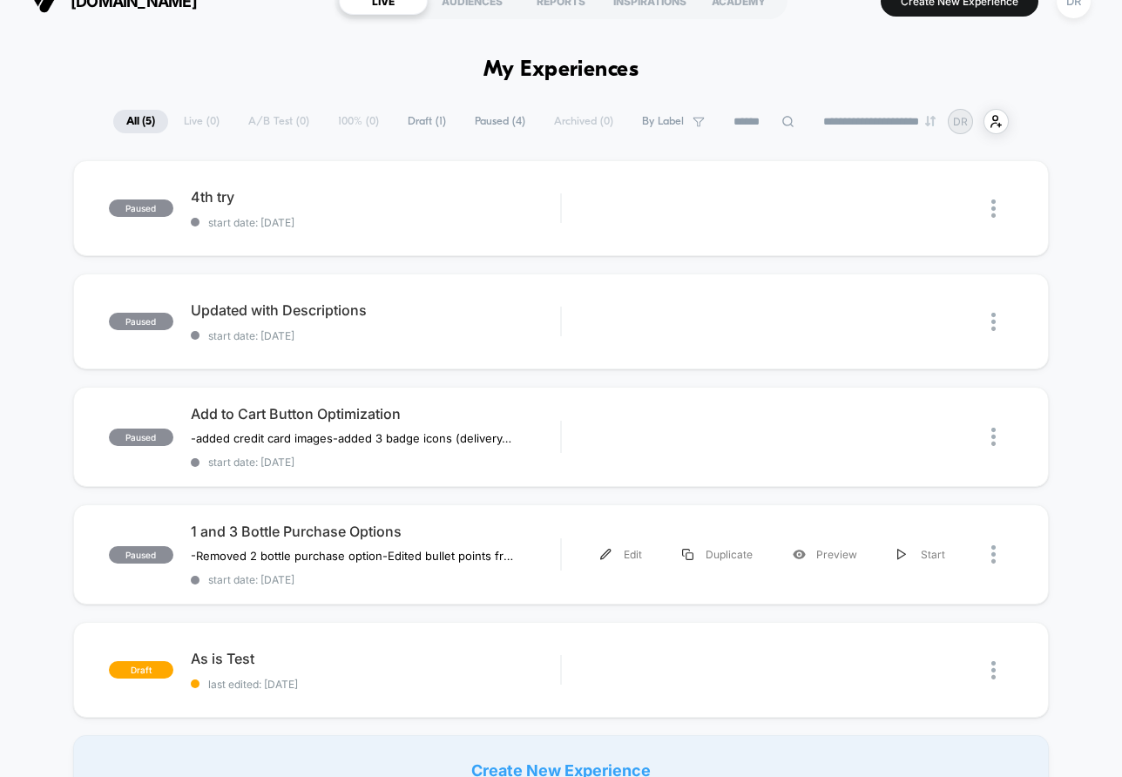
scroll to position [30, 0]
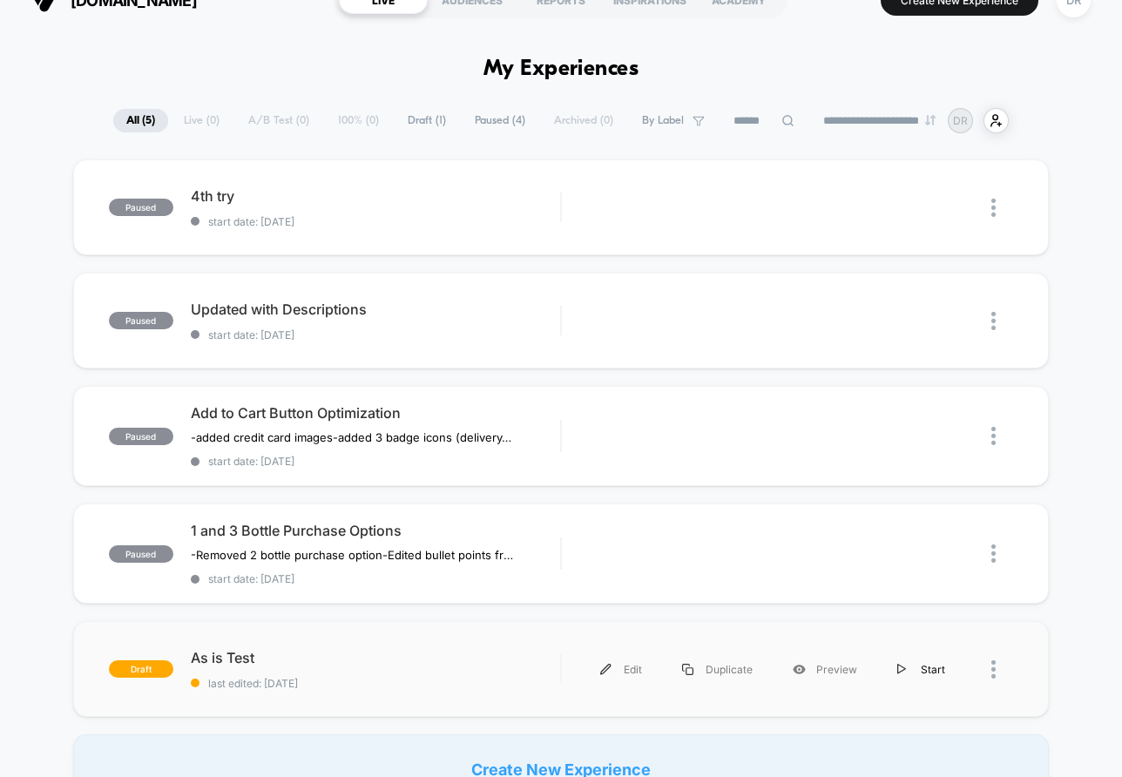
click at [919, 672] on div "Start" at bounding box center [921, 669] width 88 height 39
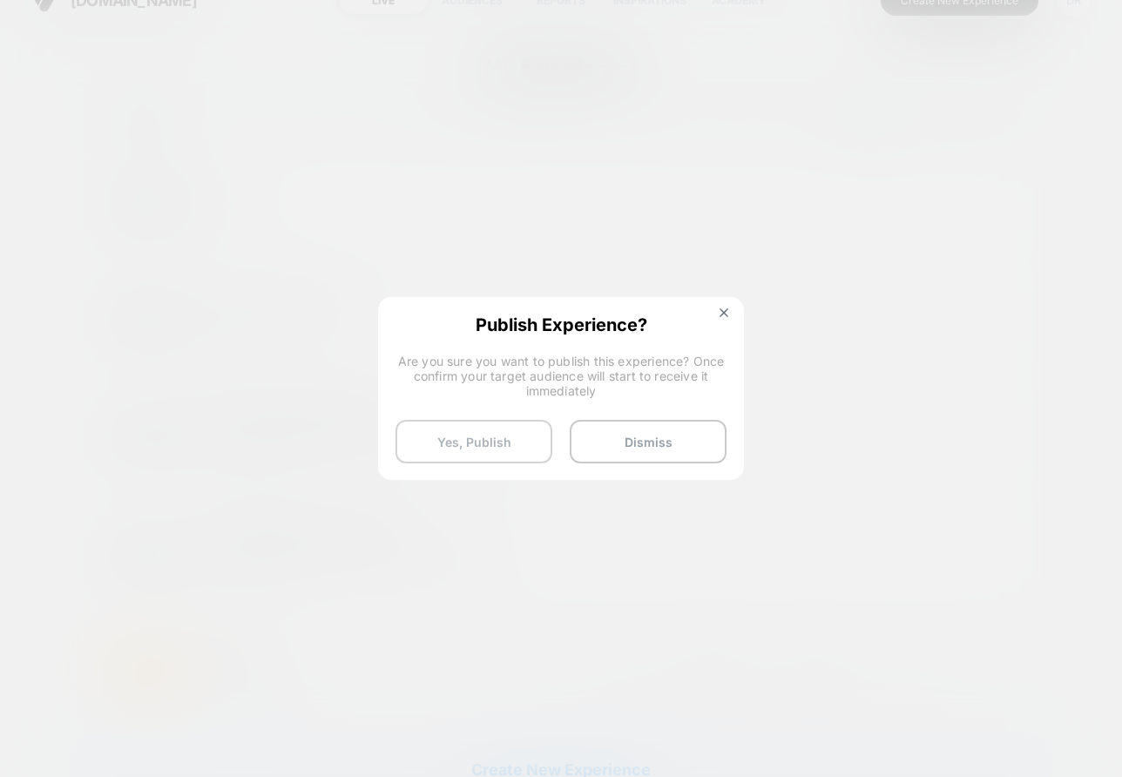
click at [477, 437] on button "Yes, Publish" at bounding box center [474, 442] width 157 height 44
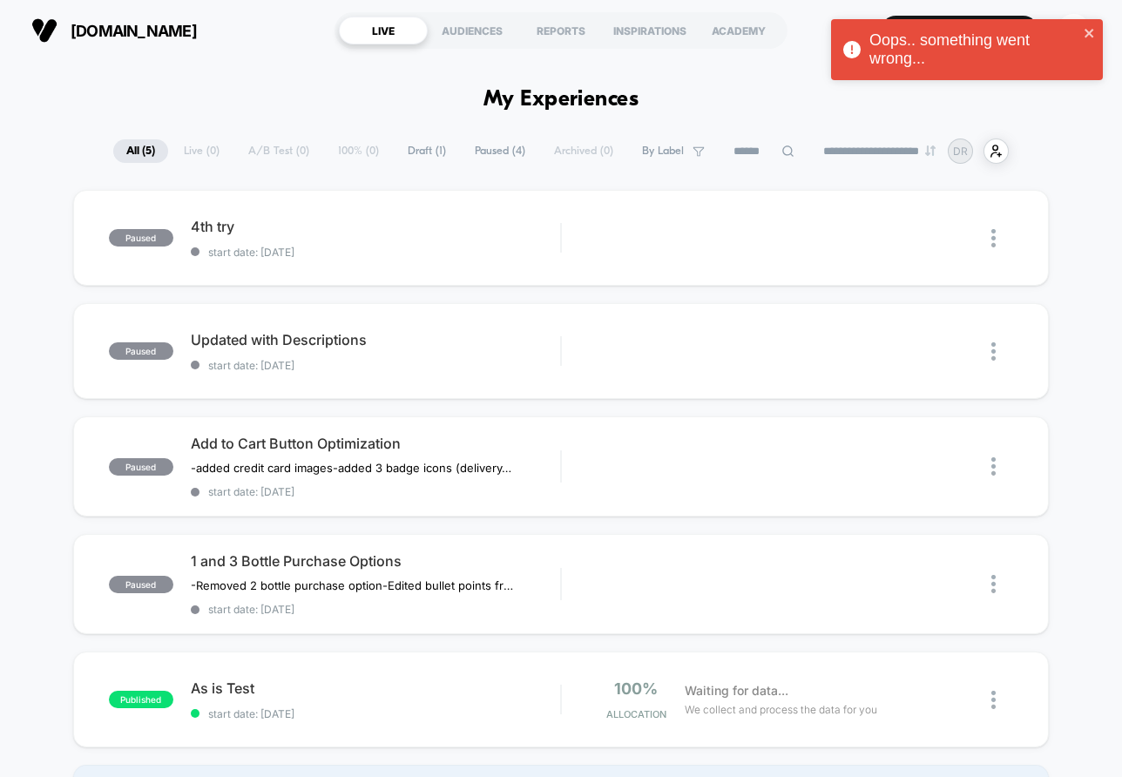
scroll to position [0, 0]
click at [1094, 30] on icon "close" at bounding box center [1090, 33] width 12 height 14
